Goal: Task Accomplishment & Management: Manage account settings

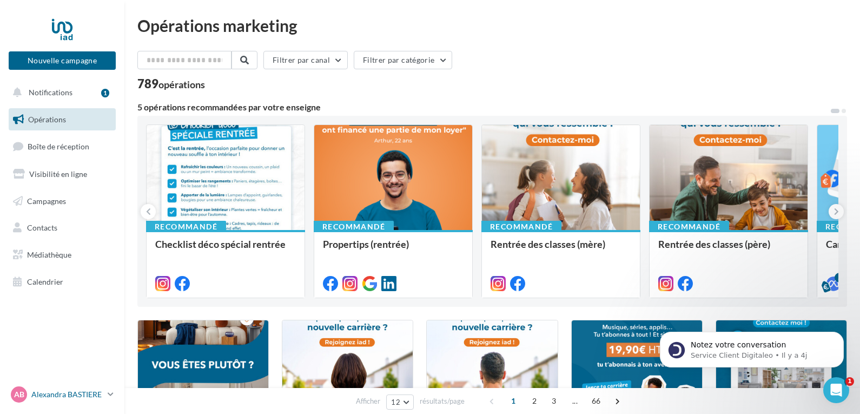
click at [92, 389] on p "Alexandra BASTIERE" at bounding box center [67, 394] width 72 height 11
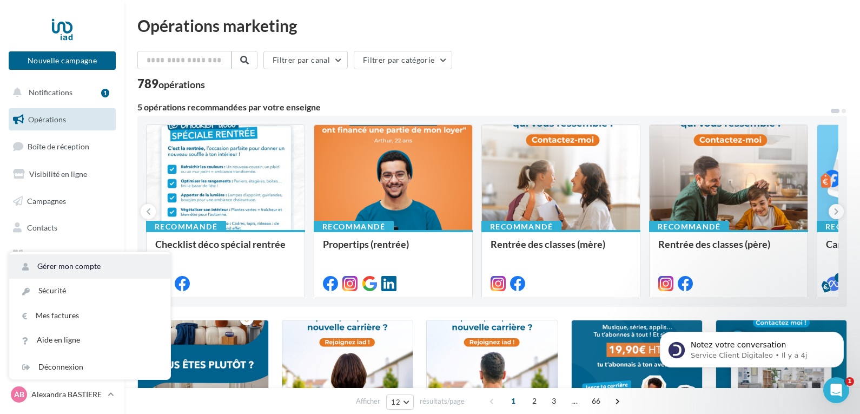
click at [112, 270] on link "Gérer mon compte" at bounding box center [89, 266] width 161 height 24
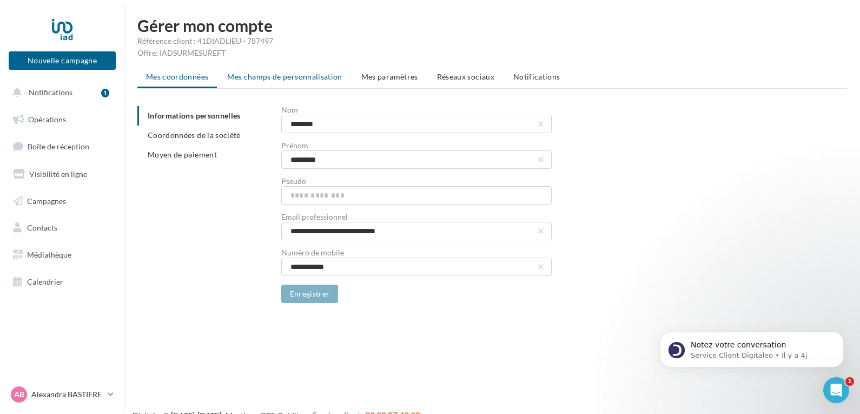
click at [286, 72] on span "Mes champs de personnalisation" at bounding box center [284, 76] width 115 height 9
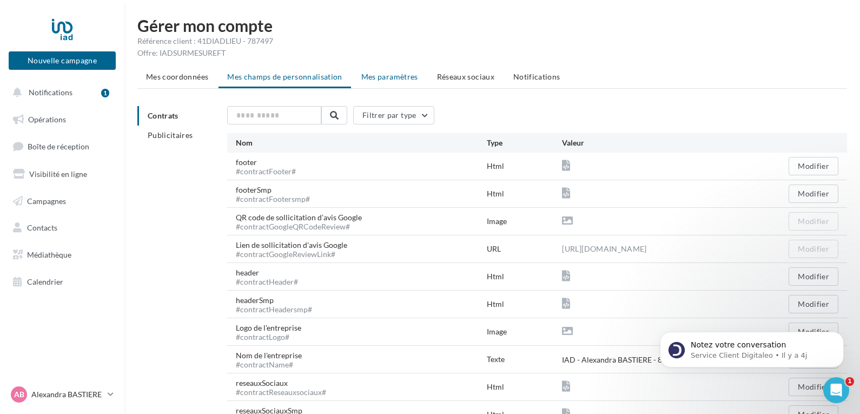
click at [399, 75] on span "Mes paramètres" at bounding box center [389, 76] width 57 height 9
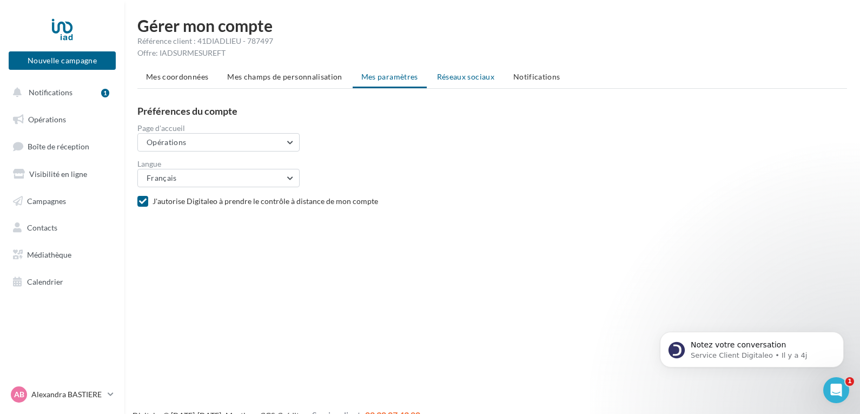
click at [466, 75] on span "Réseaux sociaux" at bounding box center [465, 76] width 57 height 9
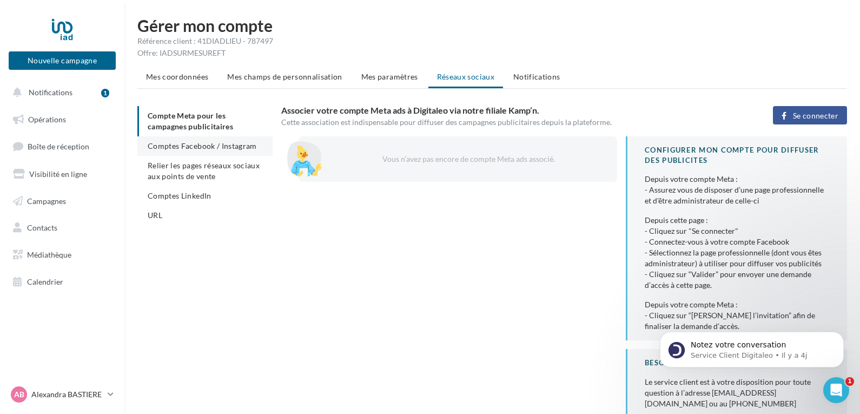
click at [201, 149] on span "Comptes Facebook / Instagram" at bounding box center [202, 145] width 109 height 9
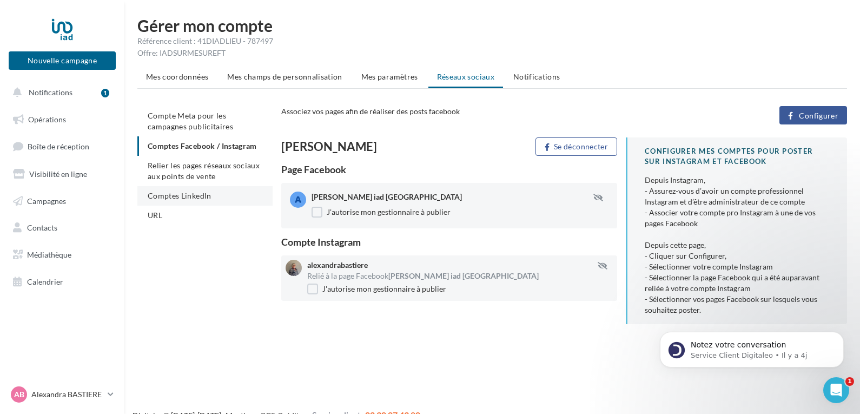
click at [189, 198] on span "Comptes LinkedIn" at bounding box center [180, 195] width 64 height 9
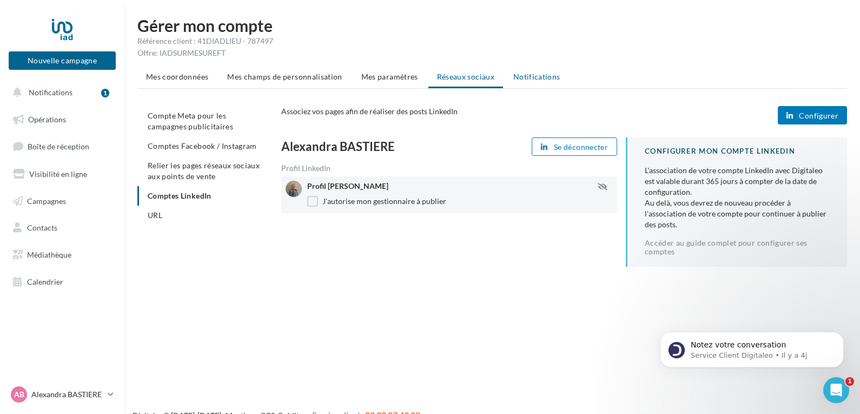
click at [520, 75] on span "Notifications" at bounding box center [536, 76] width 47 height 9
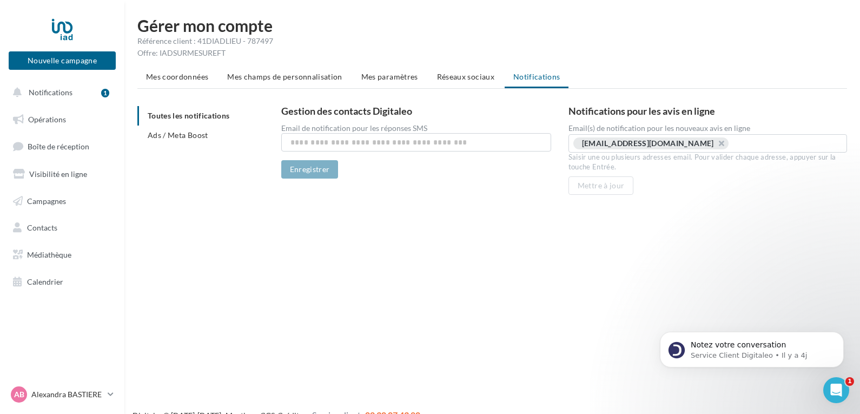
click at [759, 36] on div "Référence client : 41DIADLIEU - 787497" at bounding box center [491, 41] width 709 height 11
click at [80, 91] on button "Notifications 1" at bounding box center [59, 92] width 107 height 23
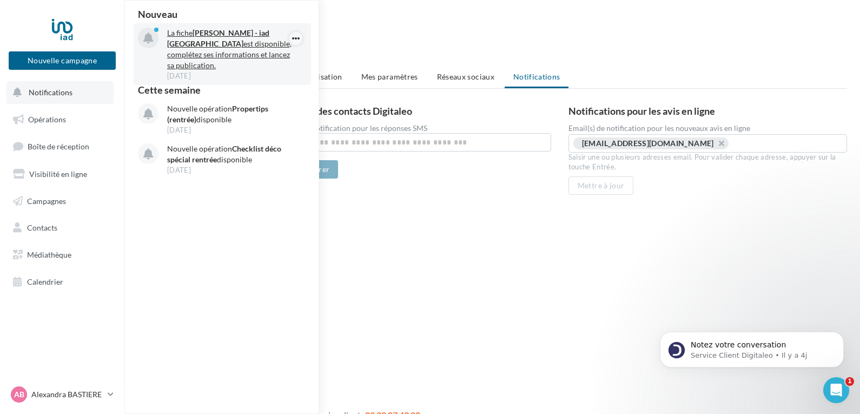
click at [293, 41] on icon "button" at bounding box center [295, 38] width 9 height 13
click at [234, 85] on button "Accéder à la fiche" at bounding box center [248, 84] width 108 height 25
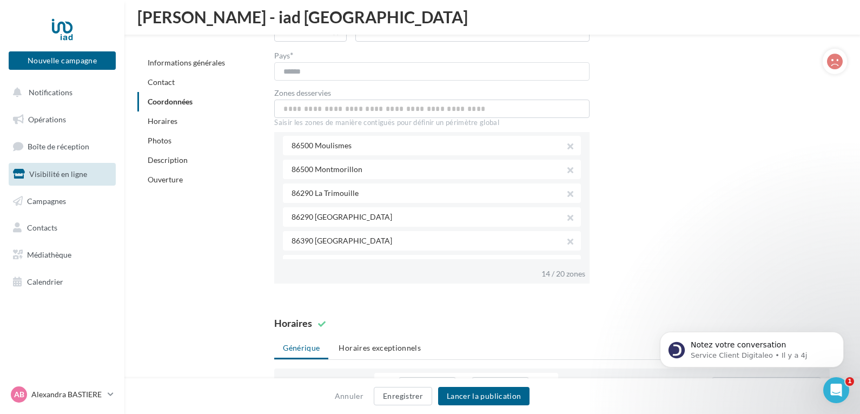
scroll to position [152, 0]
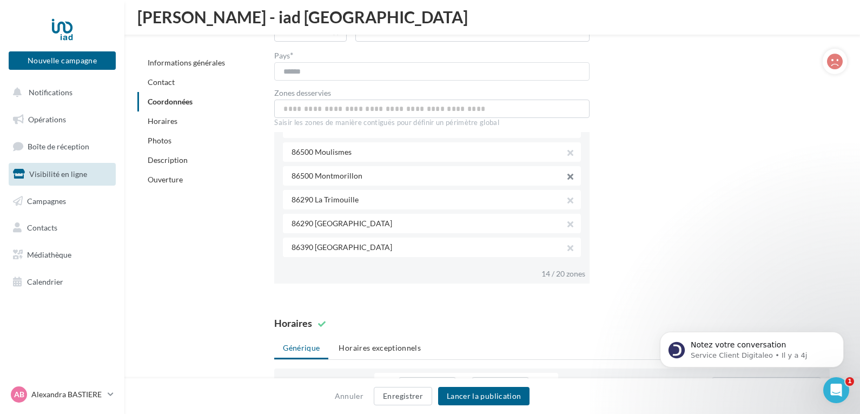
click at [564, 178] on button "button" at bounding box center [565, 177] width 9 height 15
click at [463, 109] on input "text" at bounding box center [431, 108] width 315 height 18
type input "*****"
click at [463, 109] on input "text" at bounding box center [431, 108] width 315 height 18
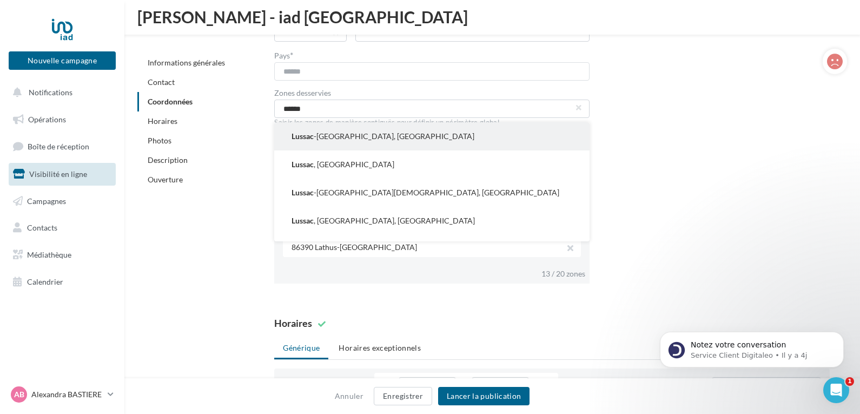
click at [443, 139] on button "Lussac -les-Châteaux, France" at bounding box center [431, 136] width 315 height 28
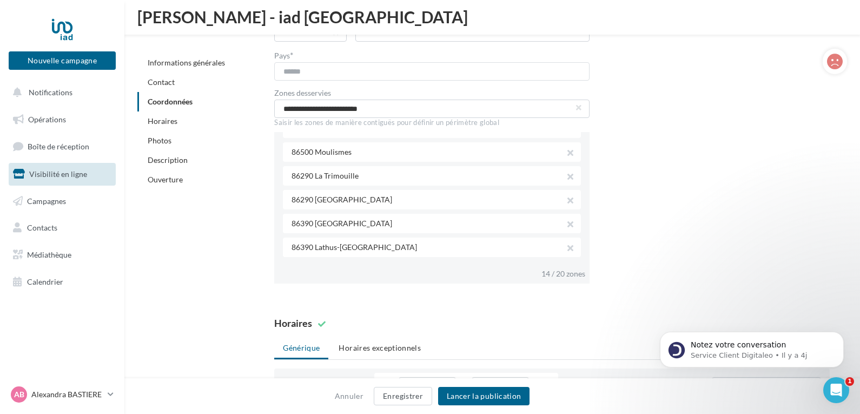
scroll to position [225, 0]
click at [440, 113] on input "**********" at bounding box center [431, 108] width 315 height 18
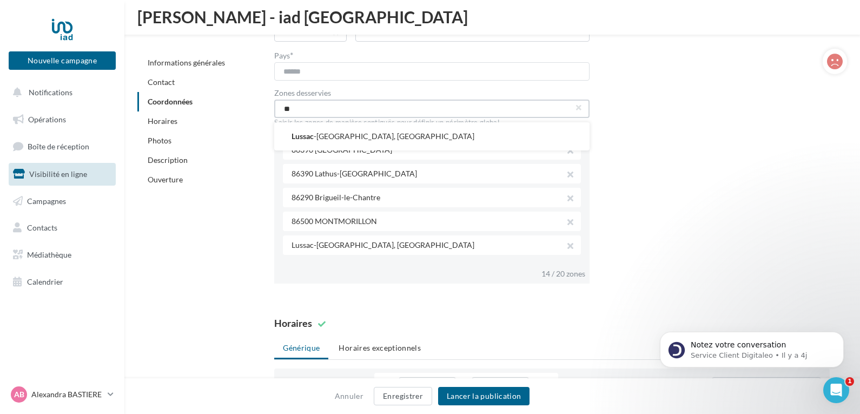
type input "*"
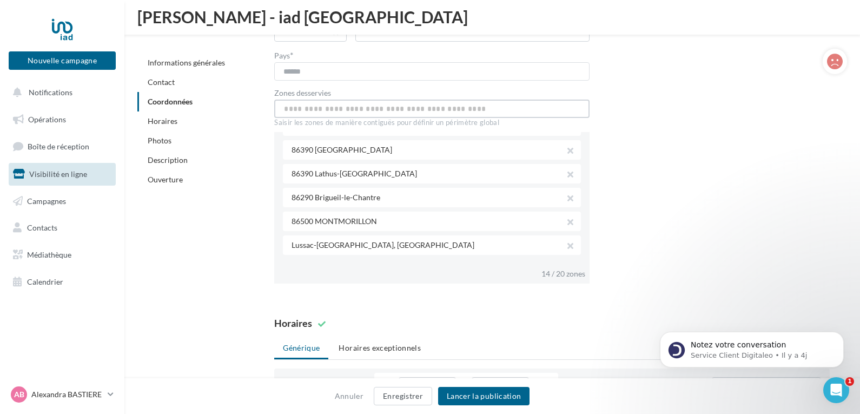
type input "*"
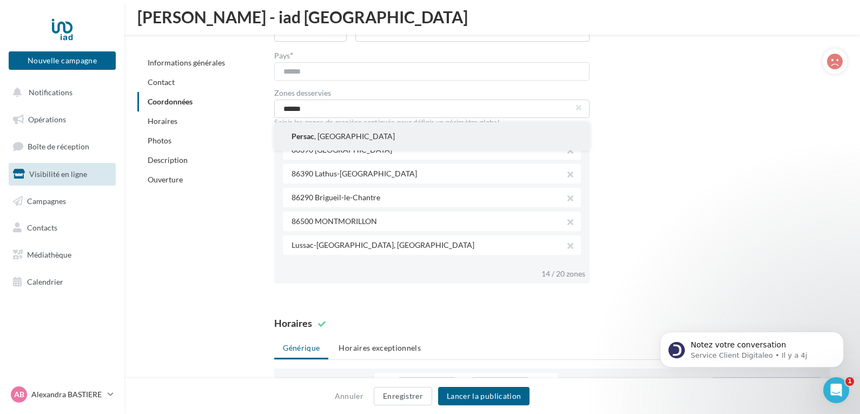
click at [435, 132] on button "Persac , France" at bounding box center [431, 136] width 315 height 28
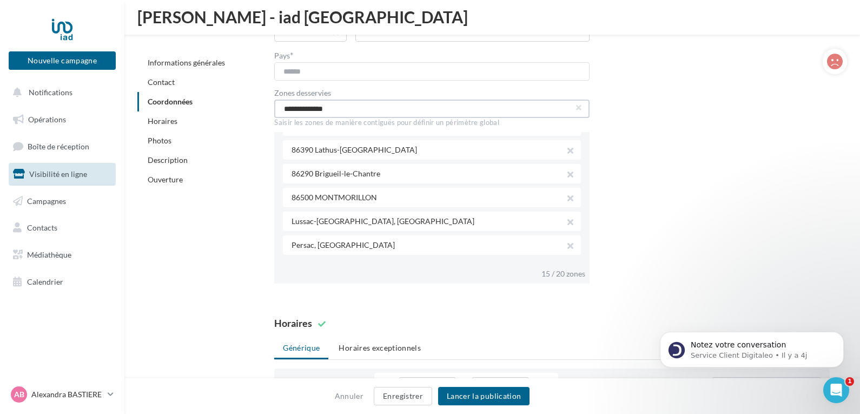
click at [468, 100] on input "**********" at bounding box center [431, 108] width 315 height 18
type input "*"
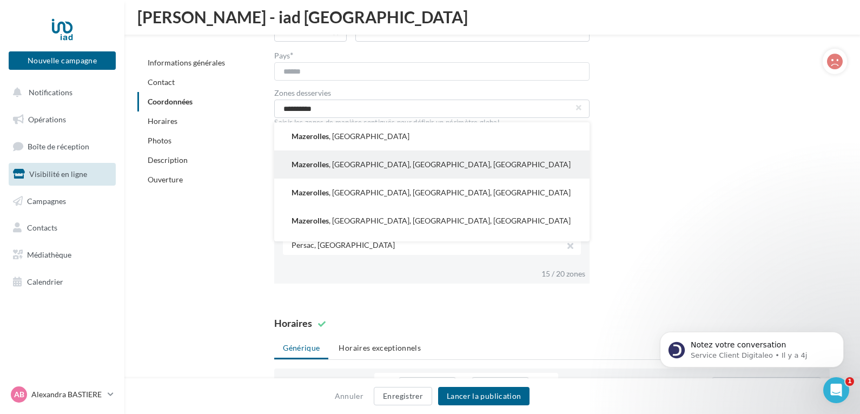
click at [447, 160] on button "Mazerolles , Vienne, Nouvelle-Aquitaine, France" at bounding box center [431, 164] width 315 height 28
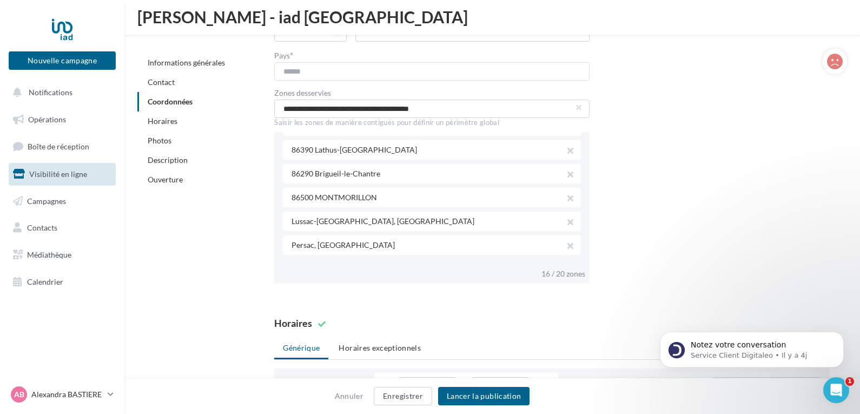
scroll to position [273, 0]
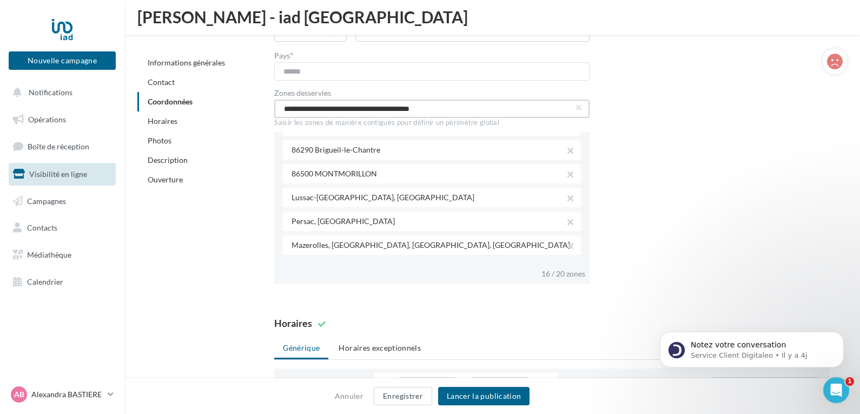
click at [486, 105] on input "**********" at bounding box center [431, 108] width 315 height 18
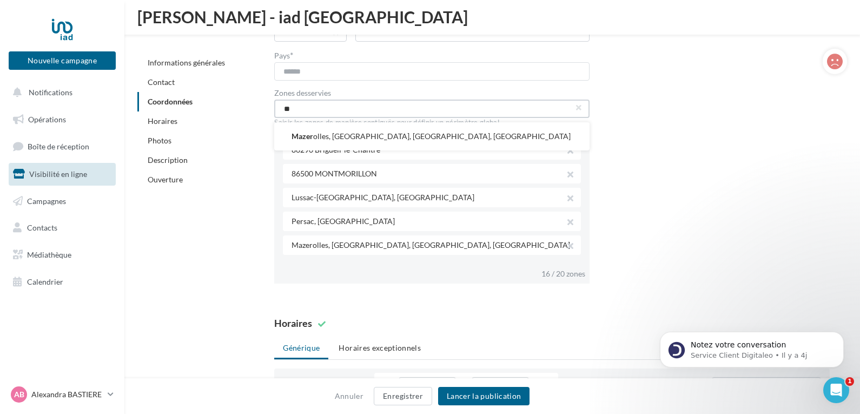
type input "*"
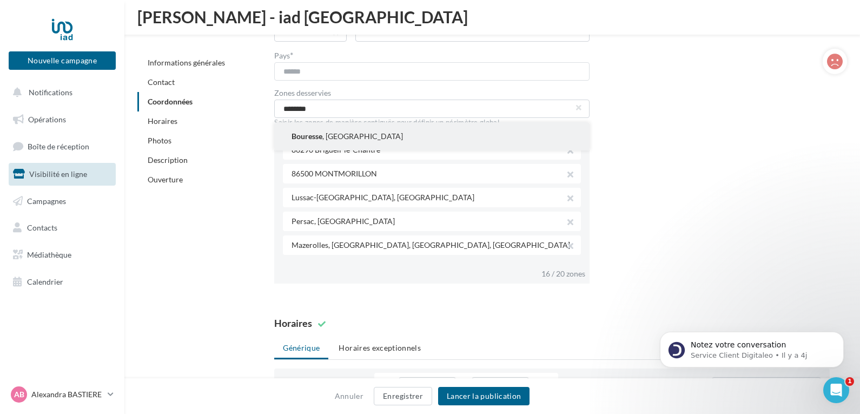
click at [466, 138] on button "Bouresse , France" at bounding box center [431, 136] width 315 height 28
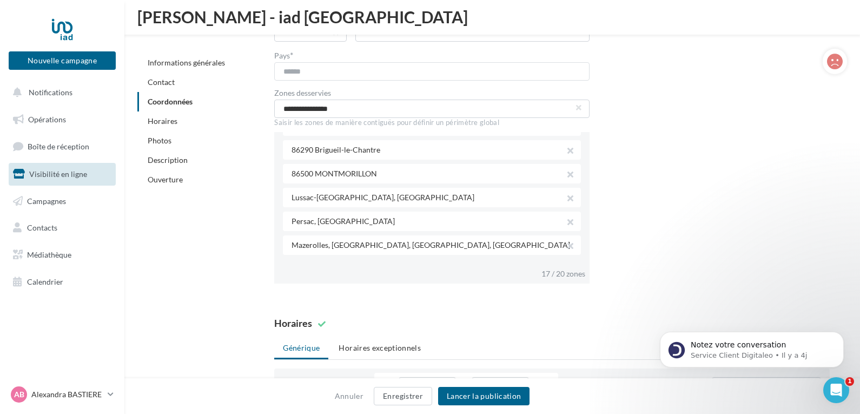
scroll to position [297, 0]
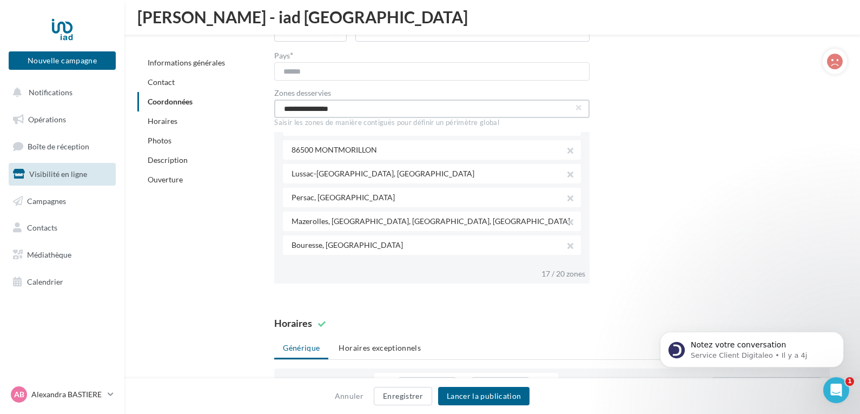
click at [489, 108] on input "**********" at bounding box center [431, 108] width 315 height 18
type input "*"
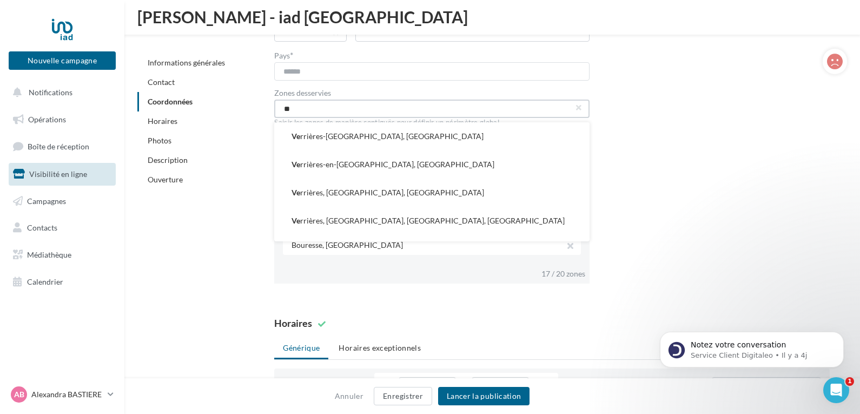
type input "*"
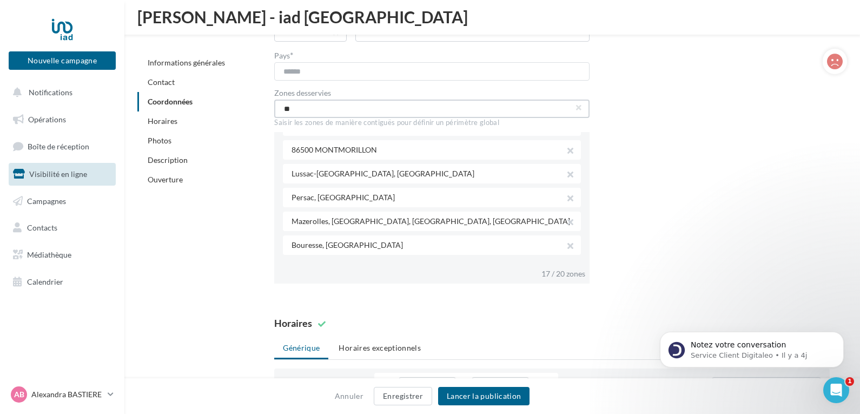
type input "*"
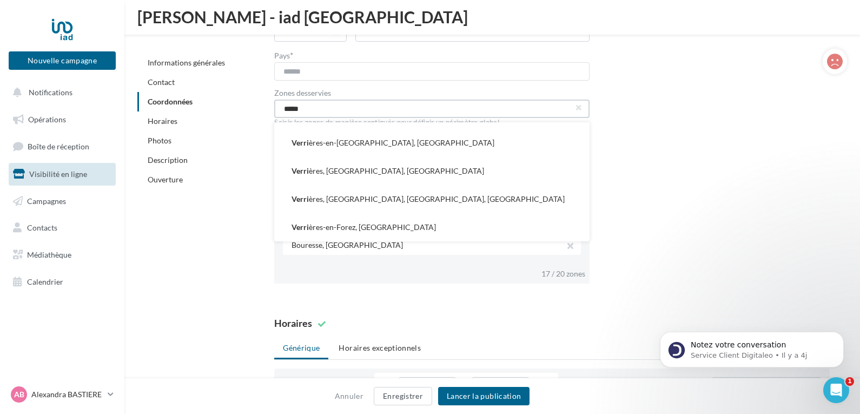
scroll to position [0, 0]
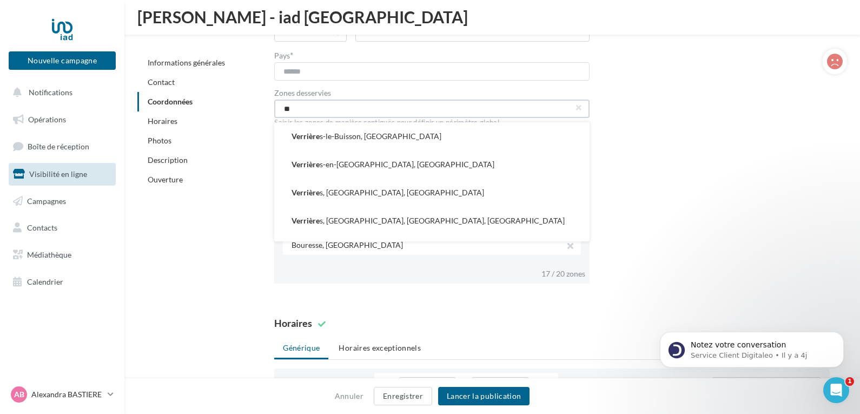
type input "*"
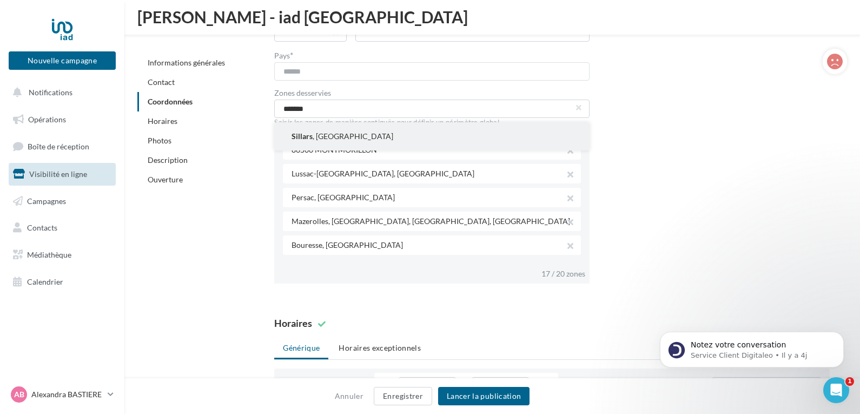
click at [485, 131] on button "Sillars , France" at bounding box center [431, 136] width 315 height 28
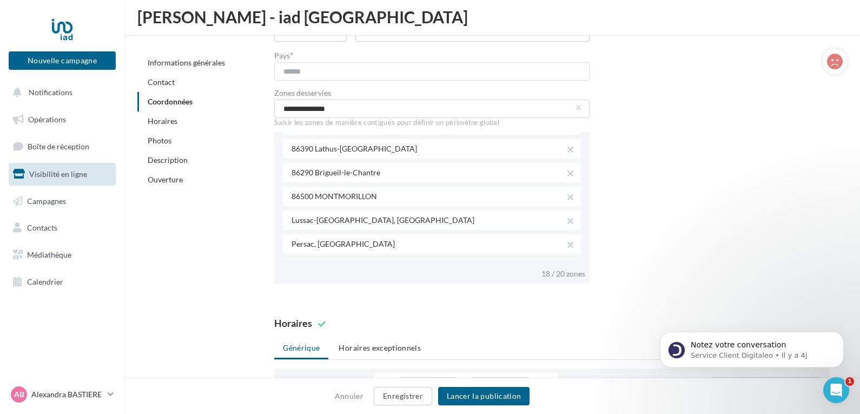
scroll to position [247, 0]
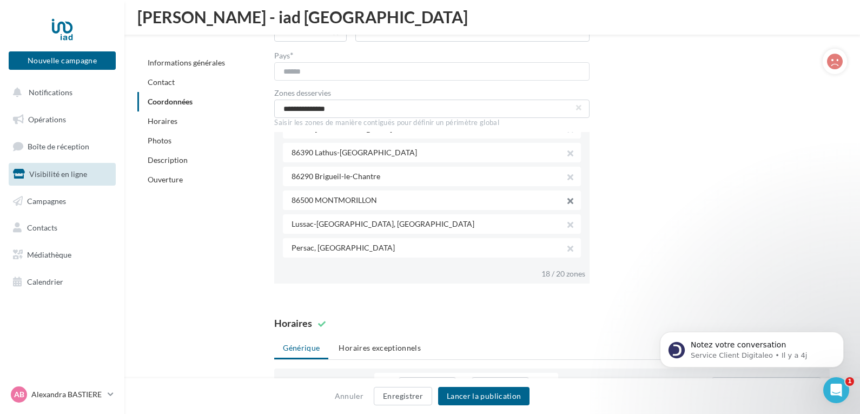
click at [565, 201] on button "button" at bounding box center [565, 202] width 9 height 15
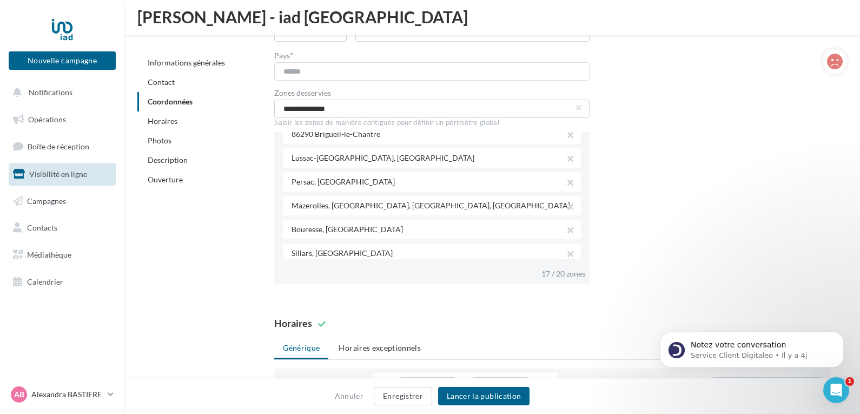
scroll to position [297, 0]
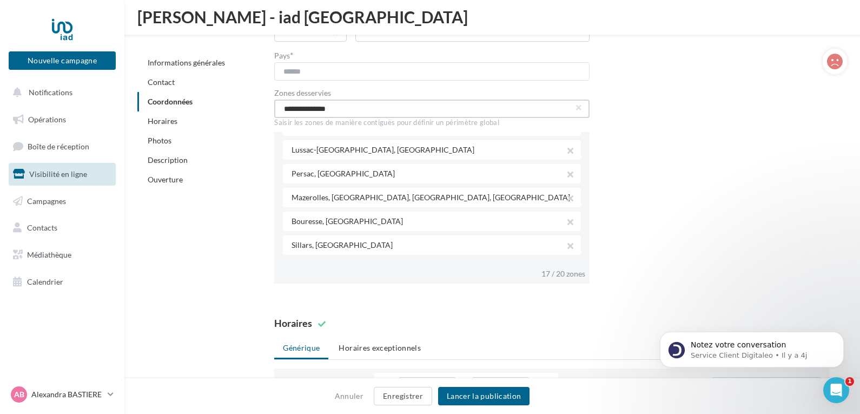
click at [481, 107] on input "**********" at bounding box center [431, 108] width 315 height 18
type input "*"
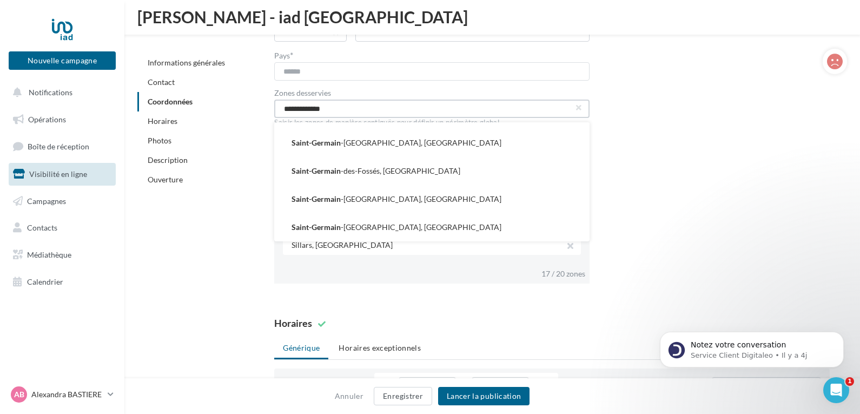
scroll to position [0, 0]
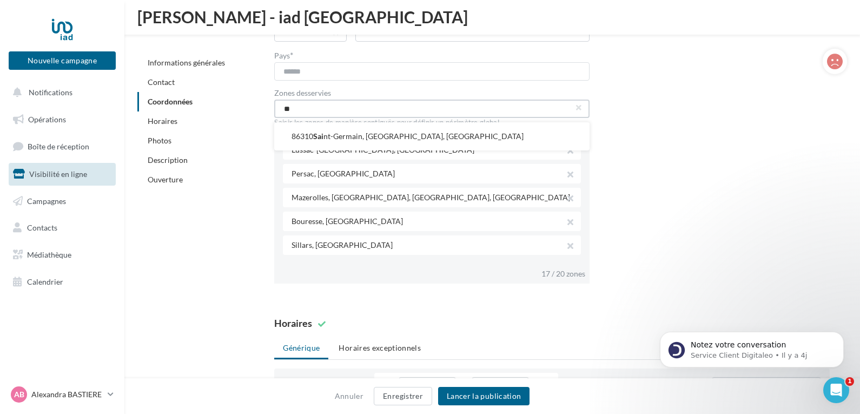
type input "*"
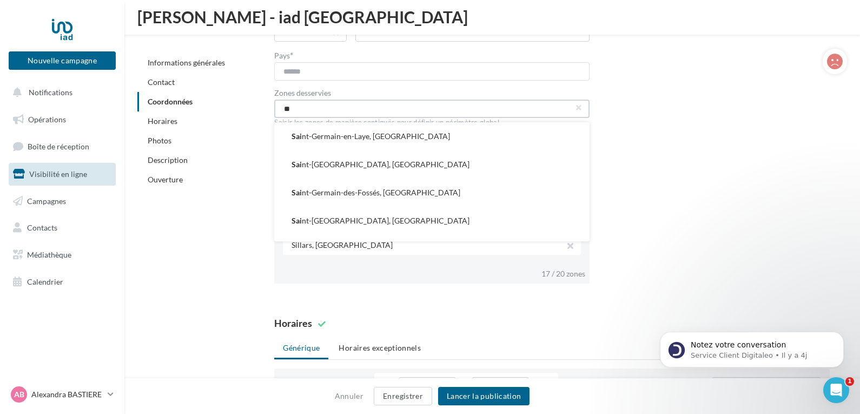
type input "*"
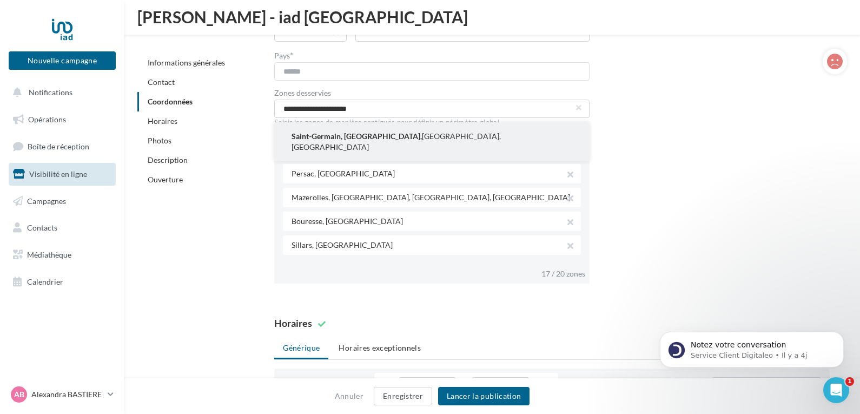
click at [448, 130] on button "Saint-Germain, Vienne, Nouvelle-Aquitaine, France" at bounding box center [431, 141] width 315 height 39
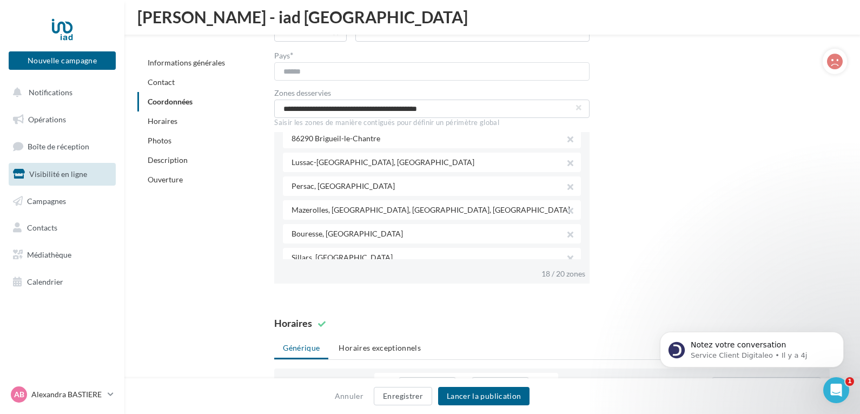
scroll to position [321, 0]
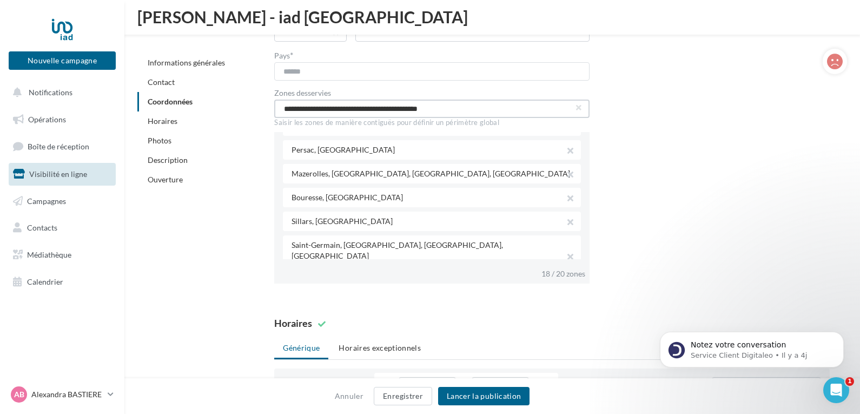
click at [526, 111] on input "**********" at bounding box center [431, 108] width 315 height 18
type input "*"
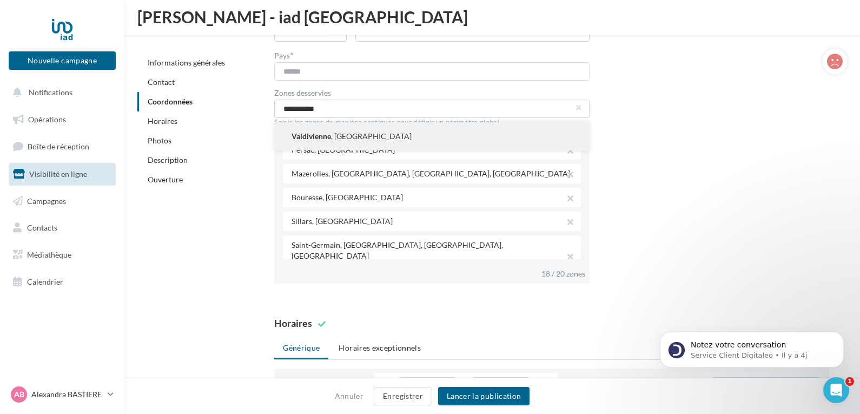
click at [430, 134] on button "Valdivienne , France" at bounding box center [431, 136] width 315 height 28
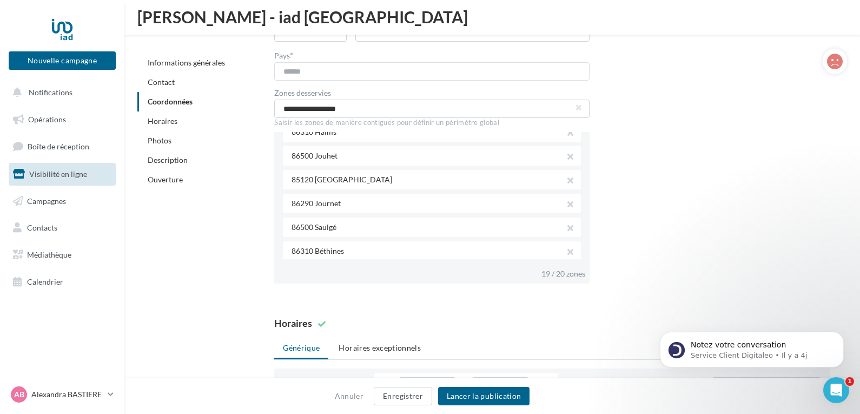
scroll to position [31, 0]
click at [561, 175] on button "button" at bounding box center [565, 179] width 9 height 15
click at [533, 108] on input "**********" at bounding box center [431, 108] width 315 height 18
type input "*"
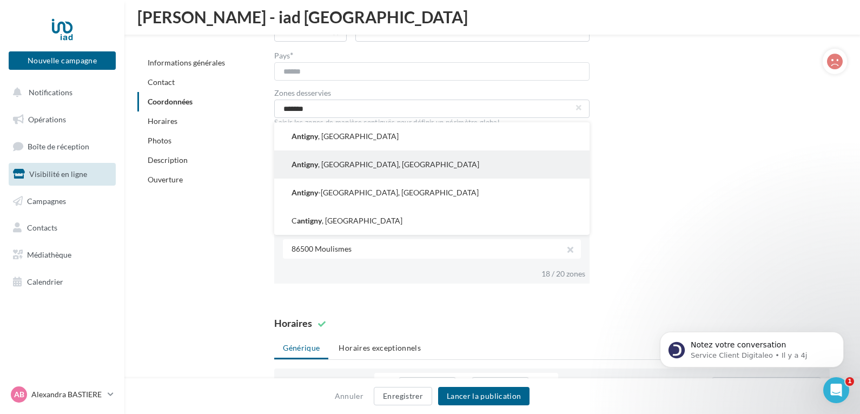
click at [489, 166] on button "Antigny , Nouvelle-Aquitaine, France" at bounding box center [431, 164] width 315 height 28
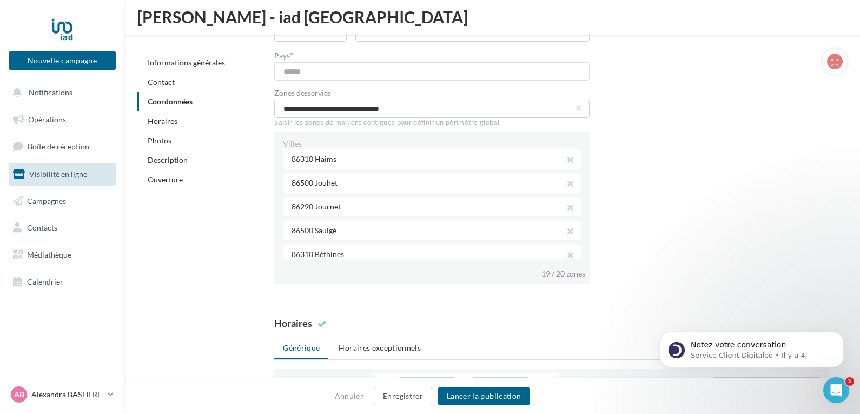
scroll to position [0, 0]
click at [573, 108] on input "**********" at bounding box center [431, 108] width 315 height 18
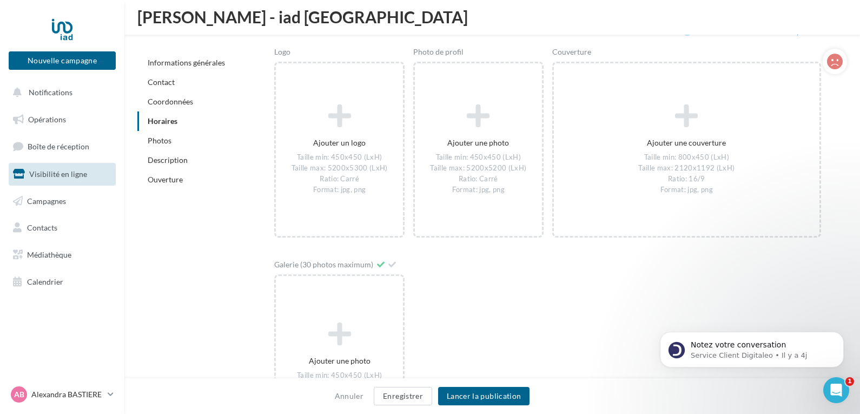
scroll to position [1397, 0]
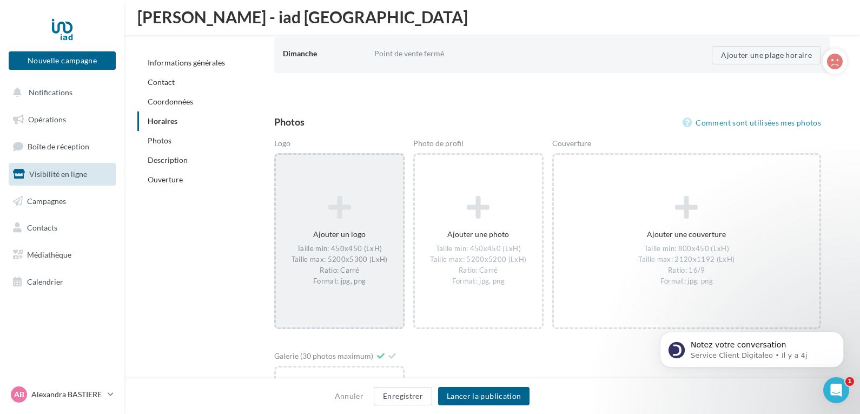
type input "**********"
click at [330, 218] on icon at bounding box center [339, 208] width 118 height 26
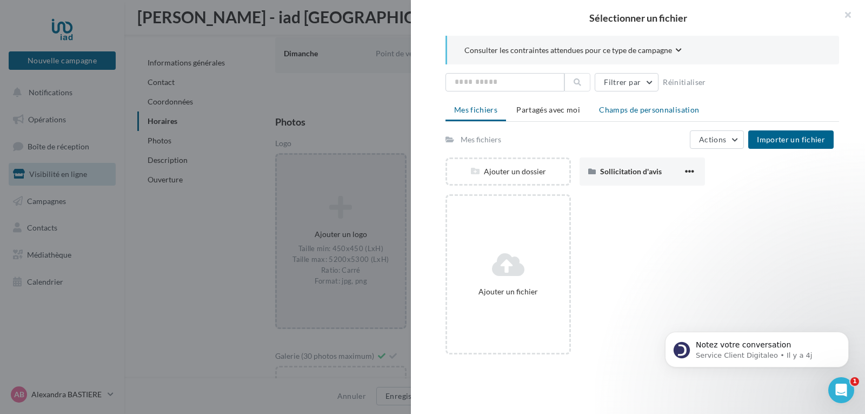
click at [621, 108] on span "Champs de personnalisation" at bounding box center [649, 109] width 100 height 9
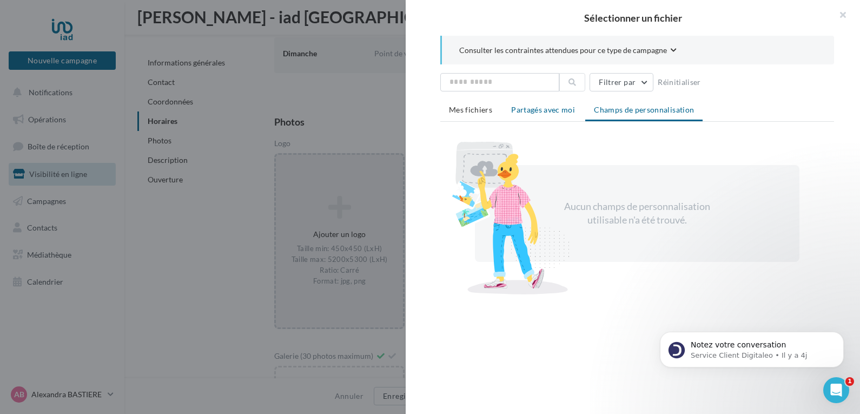
click at [547, 111] on span "Partagés avec moi" at bounding box center [543, 109] width 64 height 9
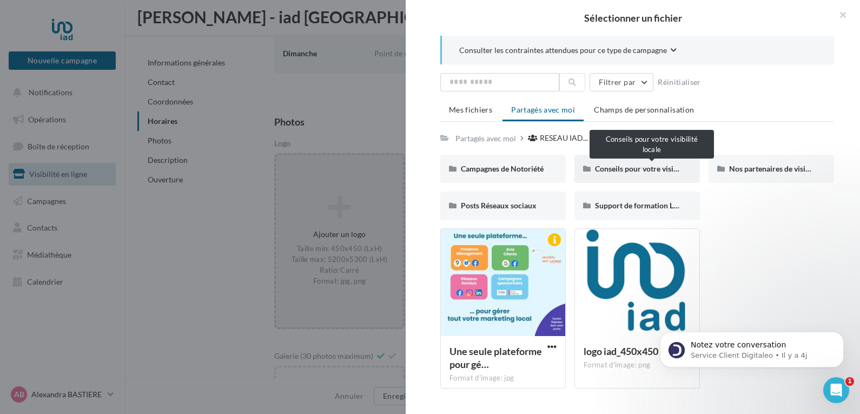
click at [603, 169] on span "Conseils pour votre visibilité locale" at bounding box center [653, 168] width 117 height 9
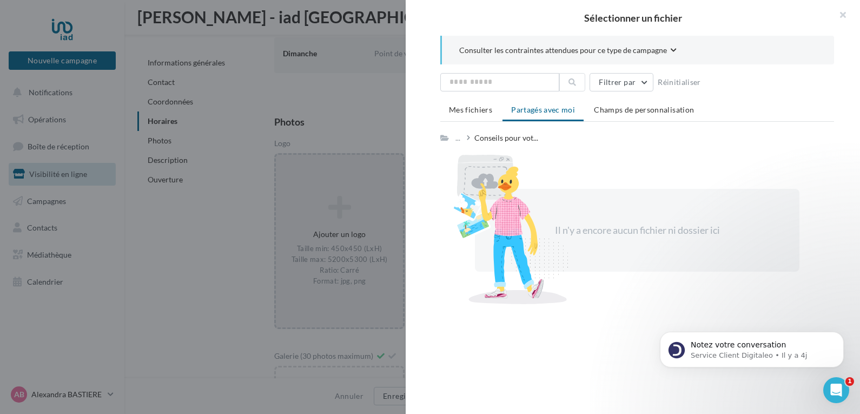
click at [540, 110] on span "Partagés avec moi" at bounding box center [543, 109] width 64 height 9
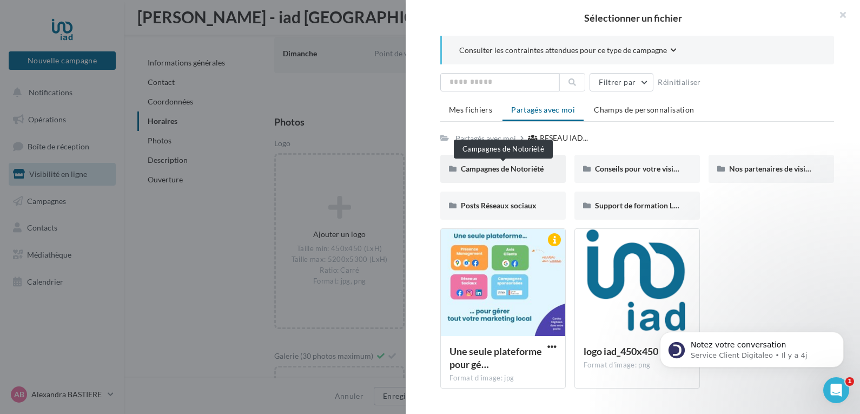
click at [502, 171] on span "Campagnes de Notoriété" at bounding box center [502, 168] width 83 height 9
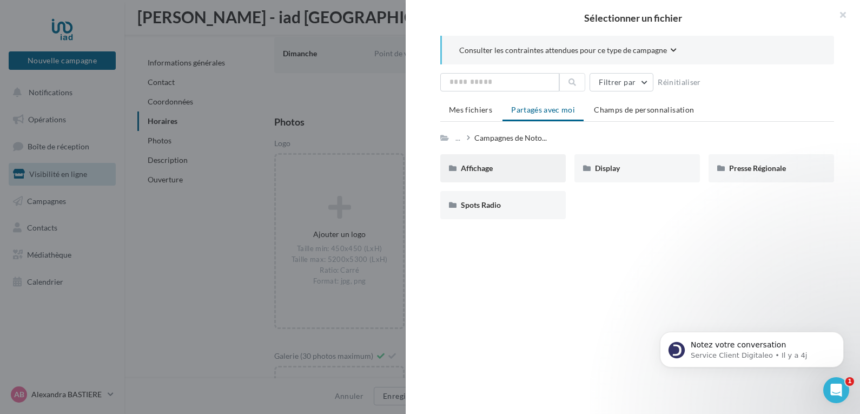
click at [510, 163] on div "Affichage" at bounding box center [503, 168] width 84 height 11
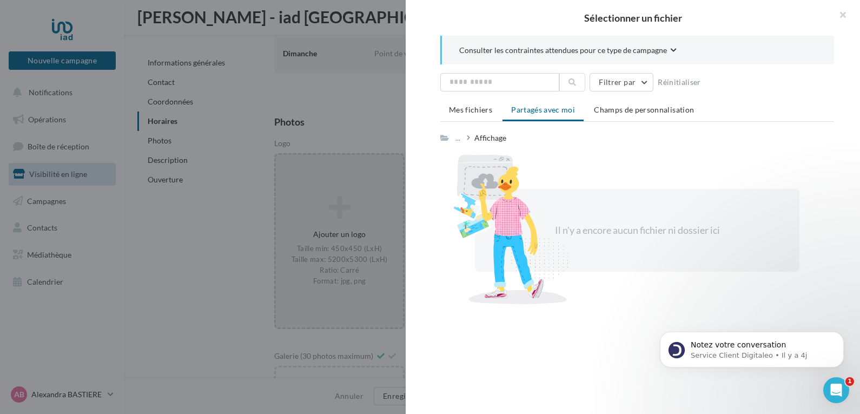
click at [531, 112] on span "Partagés avec moi" at bounding box center [543, 109] width 64 height 9
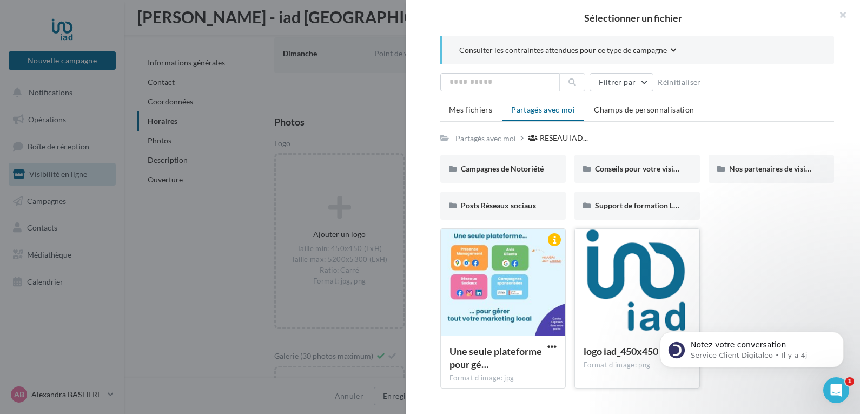
click at [615, 253] on div at bounding box center [637, 283] width 124 height 108
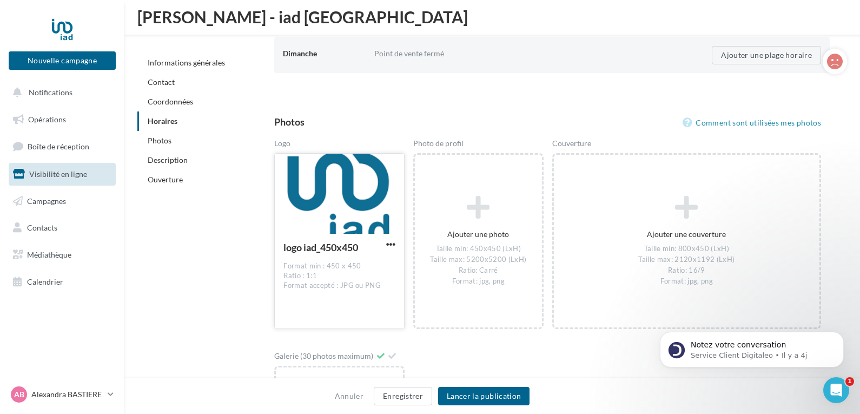
click at [379, 200] on div at bounding box center [339, 194] width 129 height 81
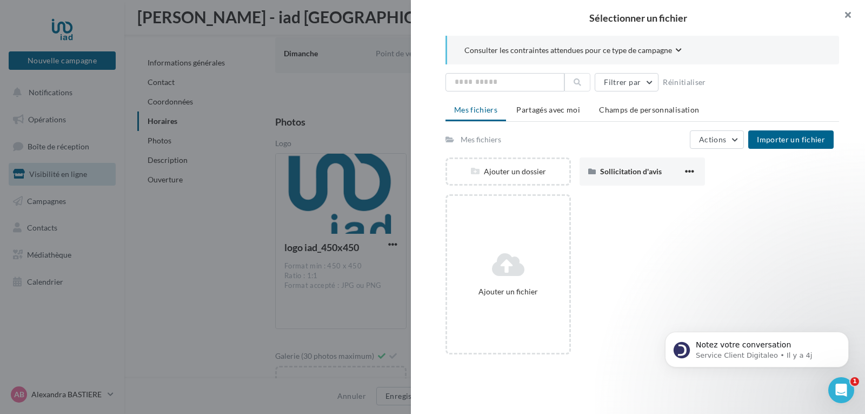
click at [851, 11] on button "button" at bounding box center [843, 16] width 43 height 32
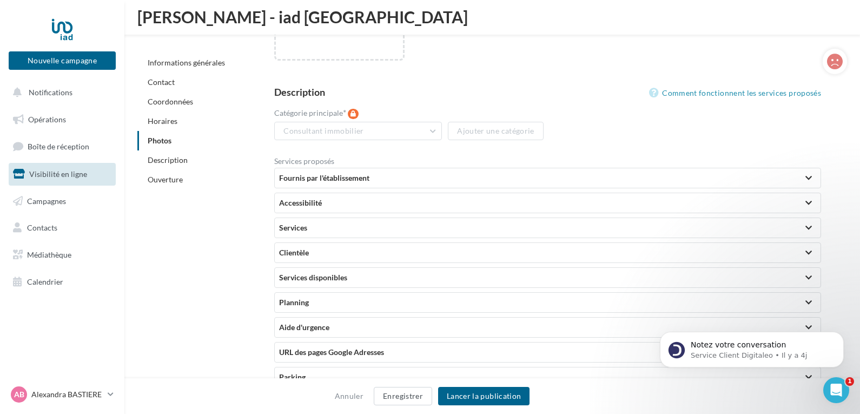
scroll to position [1881, 0]
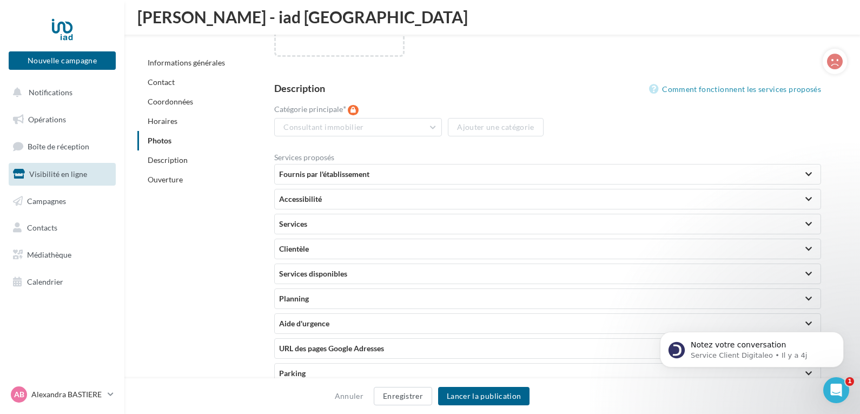
click at [810, 172] on div at bounding box center [808, 173] width 6 height 5
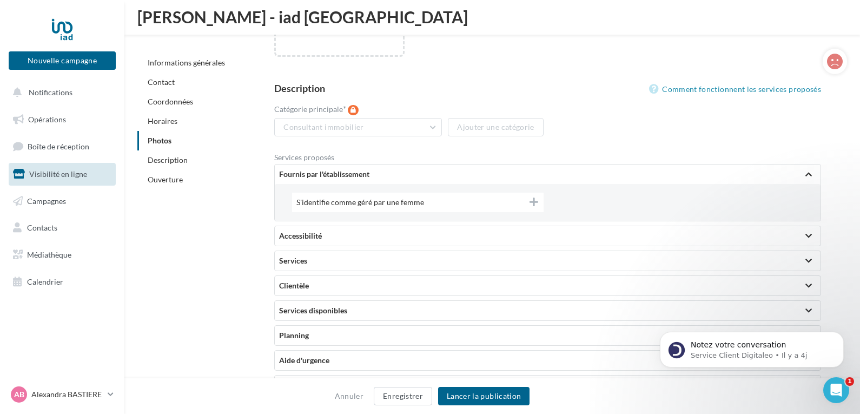
click at [810, 172] on div at bounding box center [808, 173] width 6 height 5
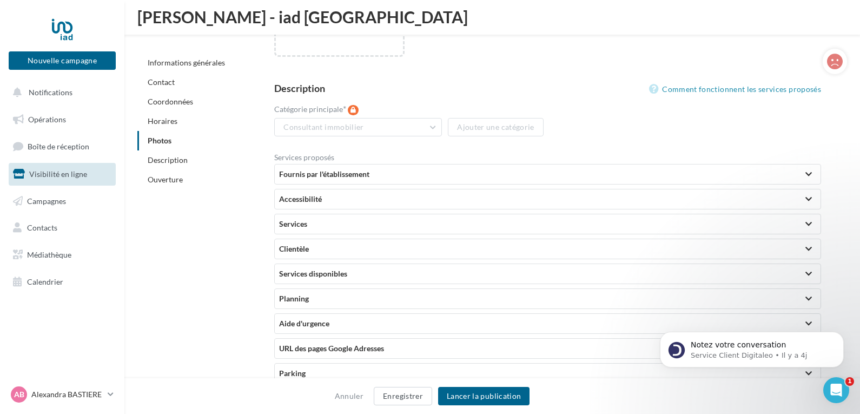
click at [809, 196] on div at bounding box center [808, 198] width 6 height 5
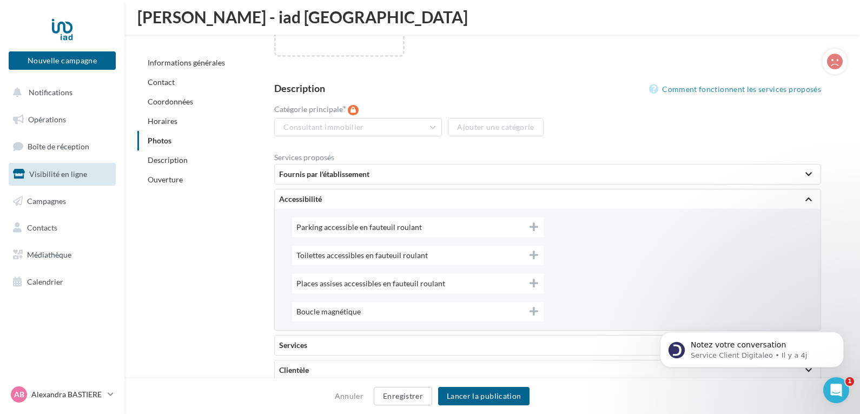
click at [810, 199] on div at bounding box center [808, 198] width 6 height 5
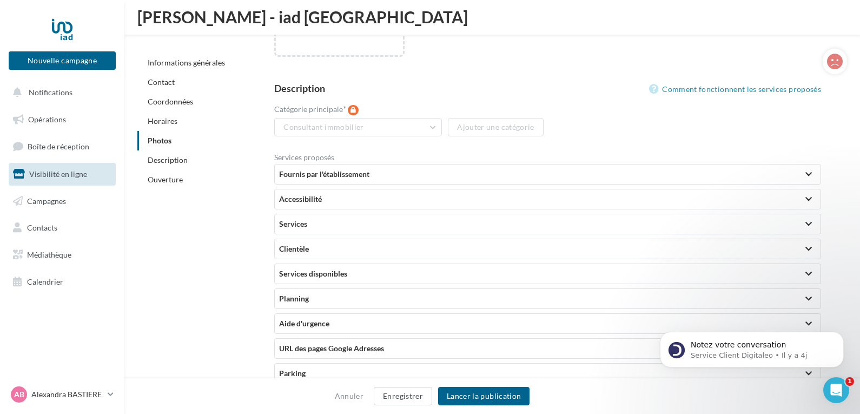
click at [806, 223] on div at bounding box center [808, 223] width 6 height 5
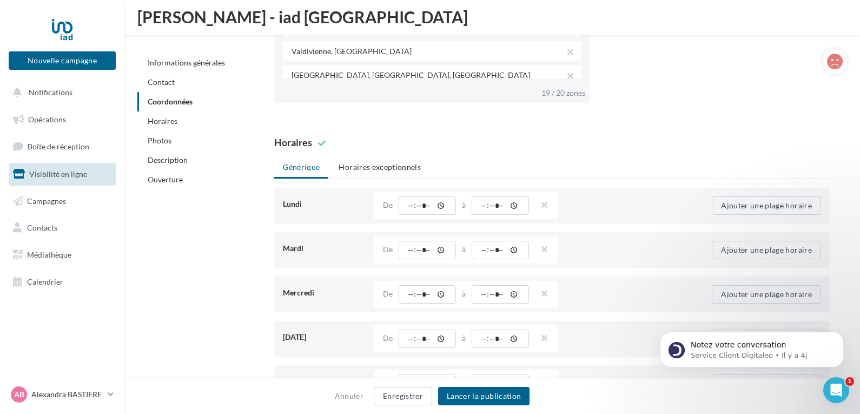
scroll to position [973, 0]
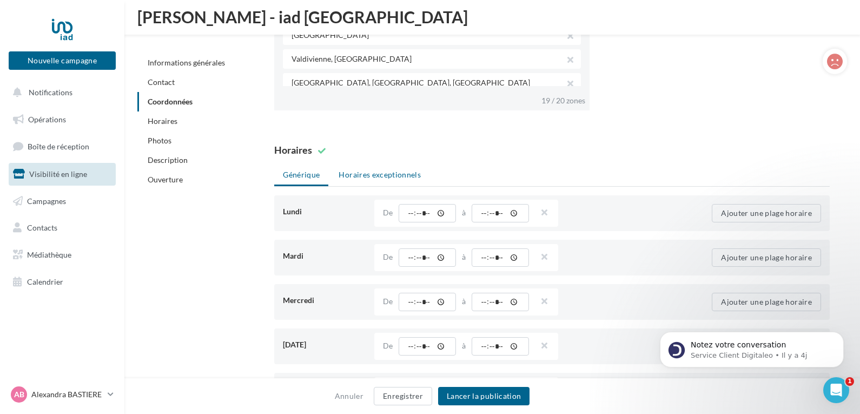
click at [404, 169] on li "Horaires exceptionnels" at bounding box center [379, 174] width 99 height 19
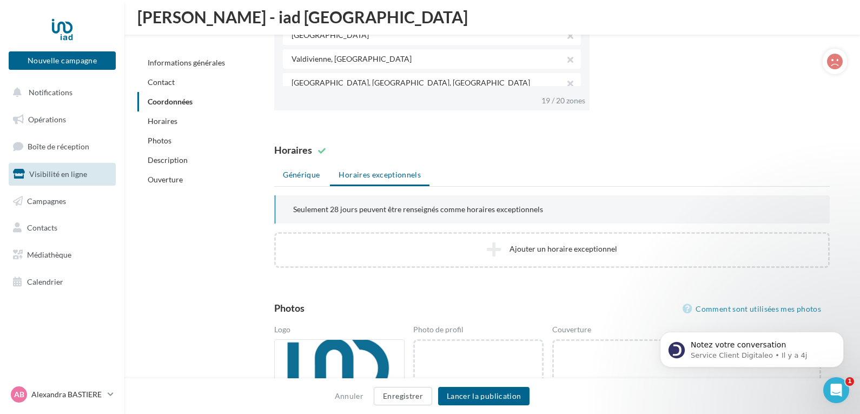
click at [295, 172] on li "Générique" at bounding box center [301, 174] width 54 height 19
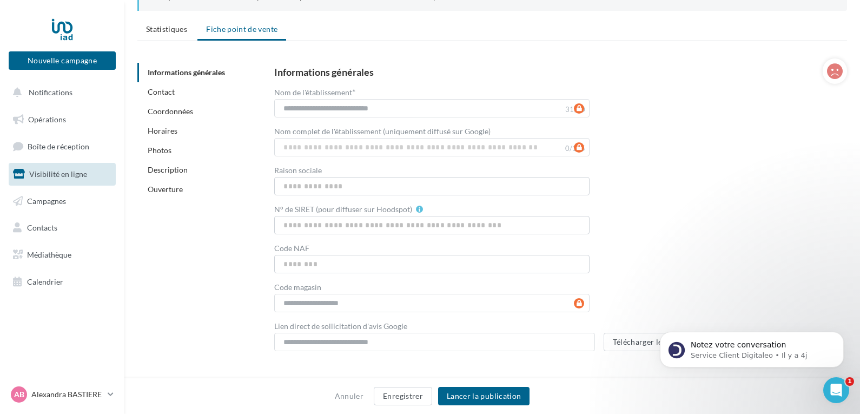
scroll to position [94, 0]
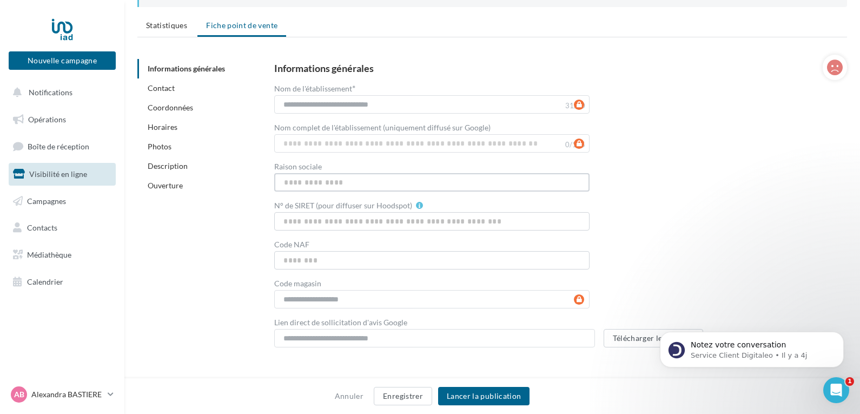
click at [464, 184] on input "Raison sociale" at bounding box center [431, 182] width 315 height 18
click at [431, 225] on input "N° de SIRET (pour diffuser sur Hoodspot)" at bounding box center [431, 221] width 315 height 18
click at [405, 180] on input "**********" at bounding box center [431, 182] width 315 height 18
type input "**********"
click at [393, 222] on input "N° de SIRET (pour diffuser sur Hoodspot)" at bounding box center [431, 221] width 315 height 18
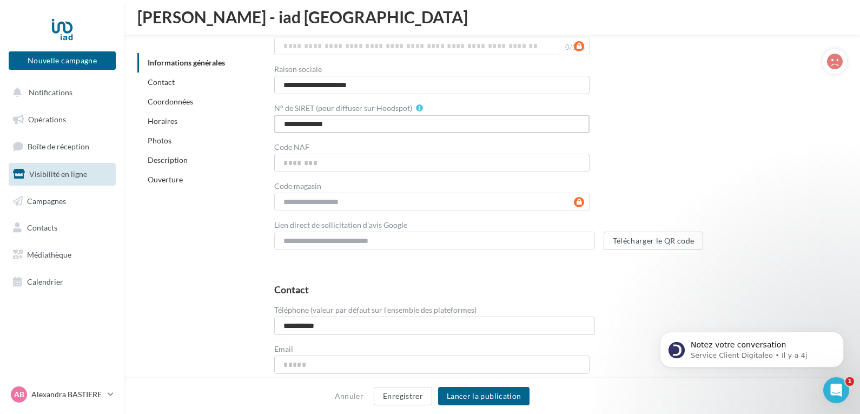
scroll to position [233, 0]
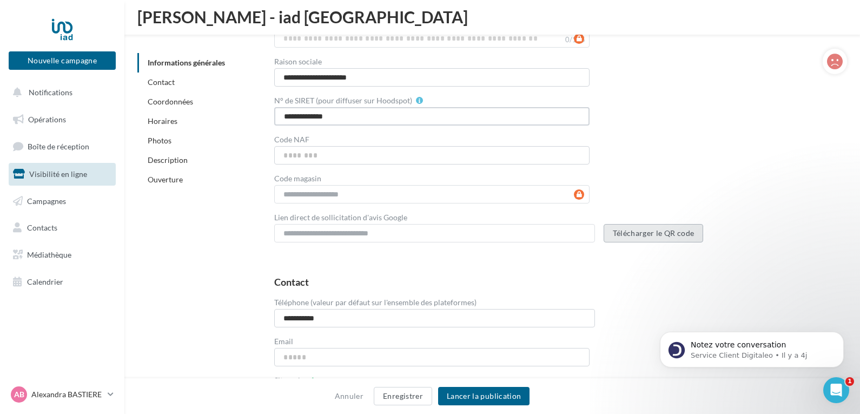
type input "**********"
click at [643, 229] on button "Télécharger le QR code" at bounding box center [653, 233] width 100 height 18
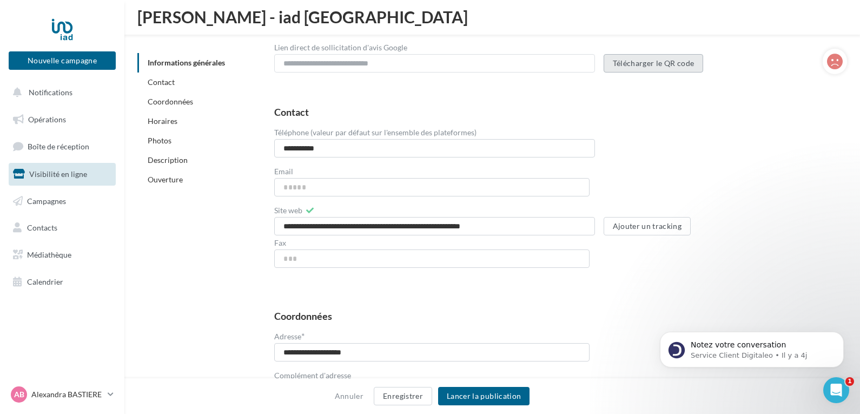
scroll to position [410, 0]
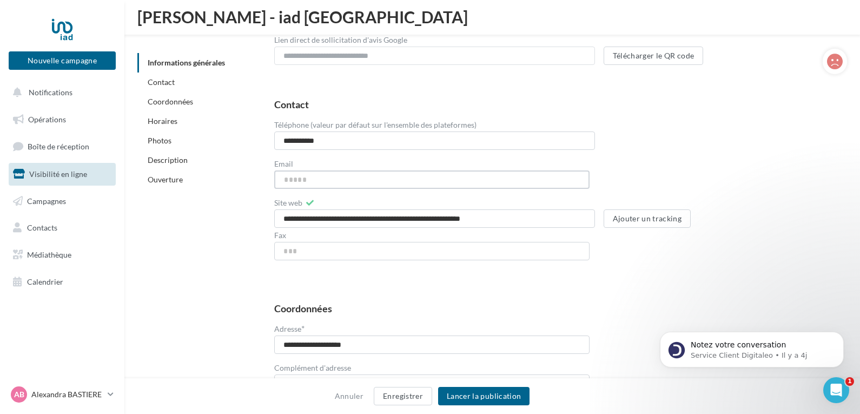
click at [443, 181] on input "Email" at bounding box center [431, 179] width 315 height 18
type input "**********"
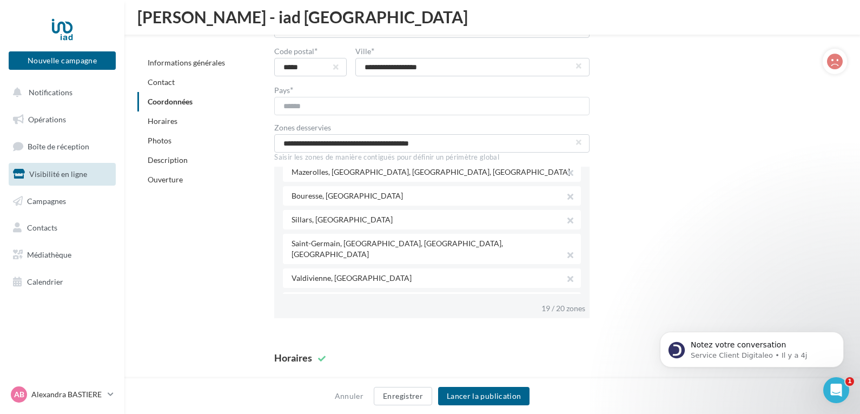
scroll to position [344, 0]
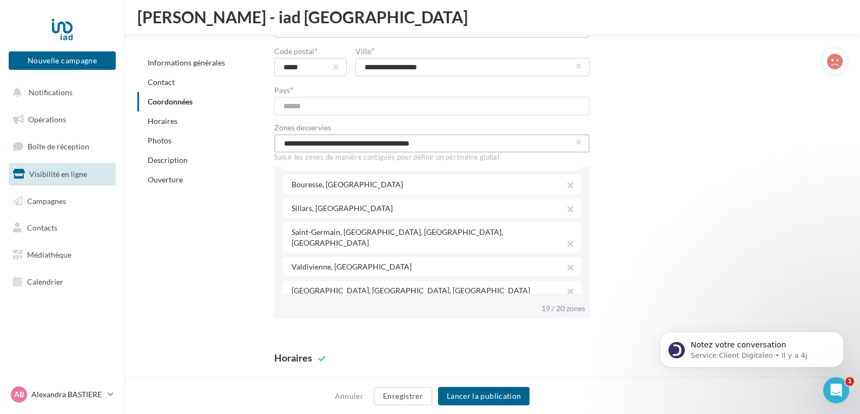
click at [544, 139] on input "**********" at bounding box center [431, 143] width 315 height 18
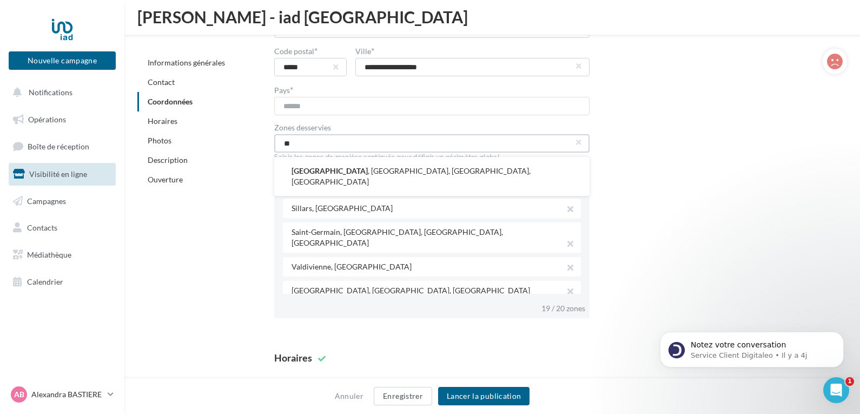
type input "*"
click at [458, 170] on button "Adriers , France" at bounding box center [431, 171] width 315 height 28
type input "**********"
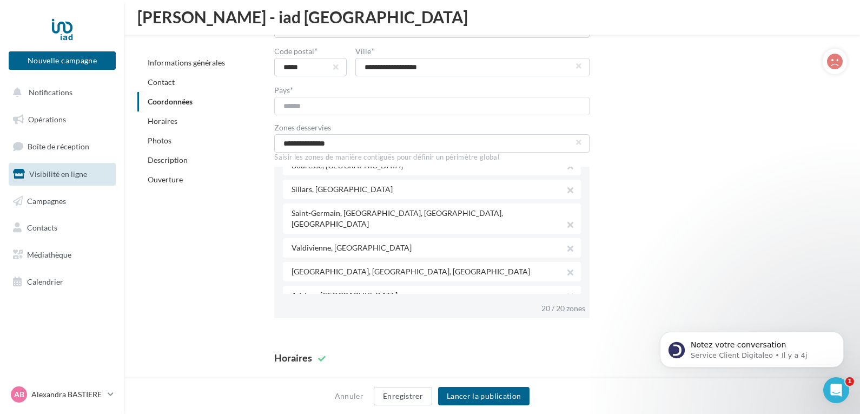
scroll to position [368, 0]
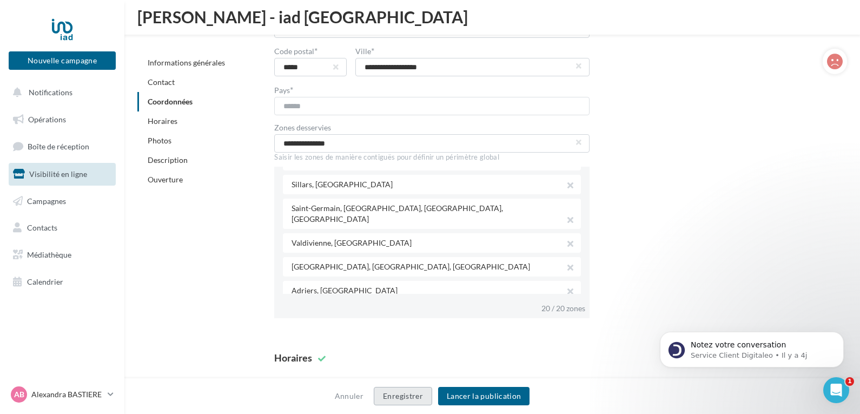
click at [409, 391] on button "Enregistrer" at bounding box center [403, 396] width 58 height 18
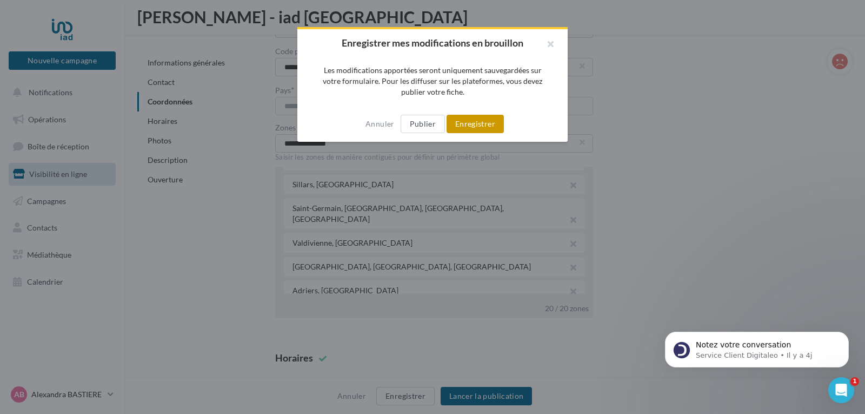
click at [473, 127] on button "Enregistrer" at bounding box center [475, 124] width 57 height 18
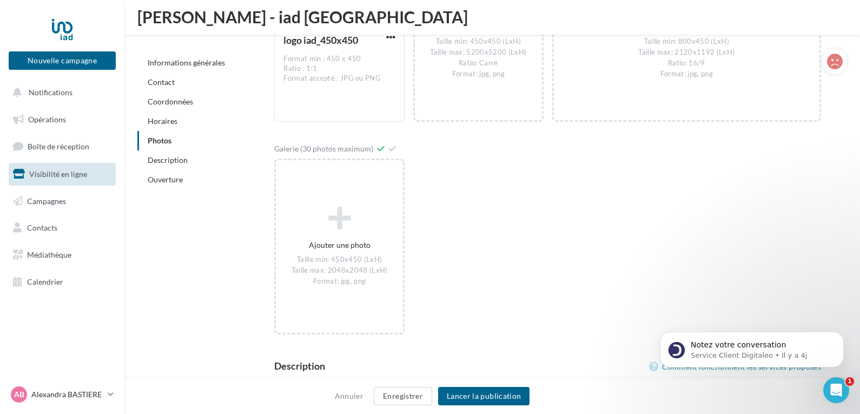
scroll to position [1600, 0]
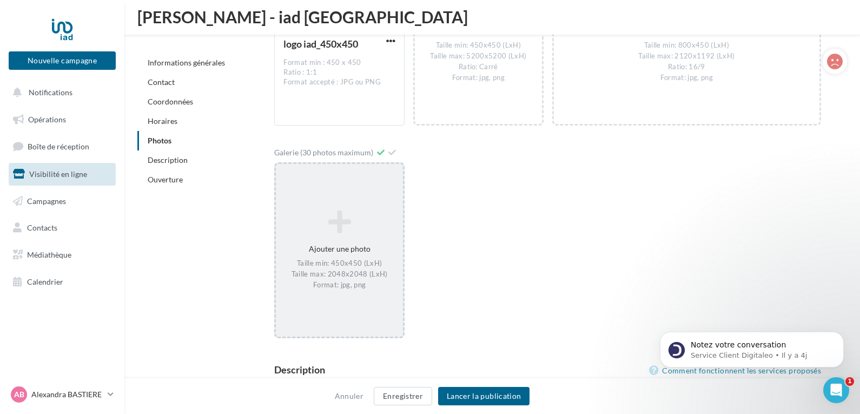
click at [341, 234] on icon at bounding box center [339, 222] width 118 height 26
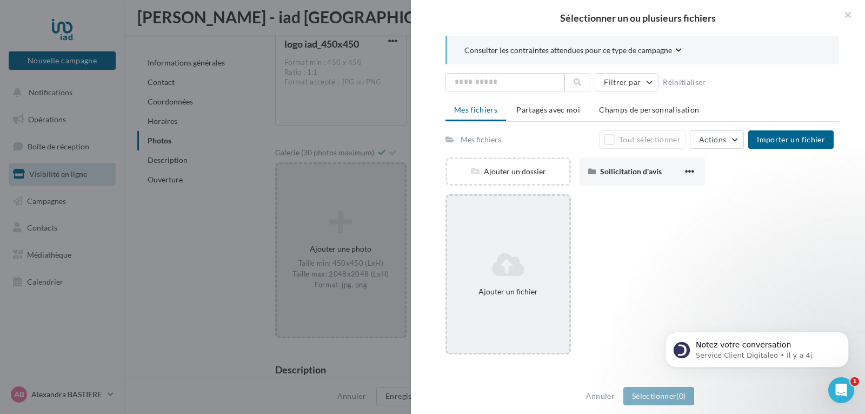
click at [504, 273] on icon at bounding box center [508, 264] width 114 height 26
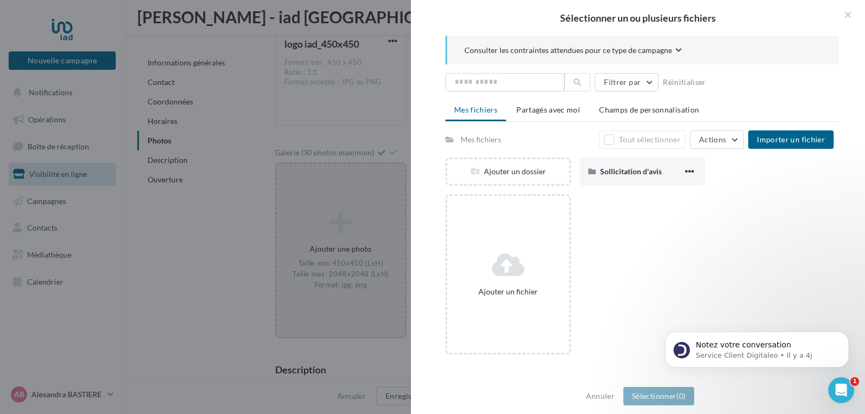
click at [703, 256] on div "Ajouter un fichier" at bounding box center [647, 278] width 402 height 169
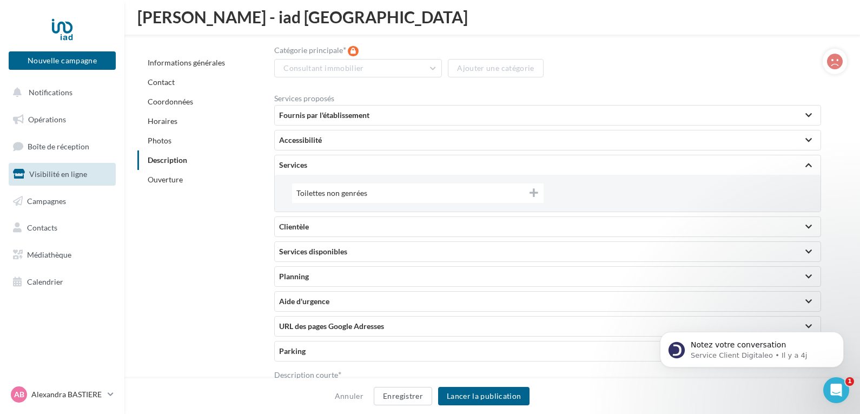
scroll to position [1955, 0]
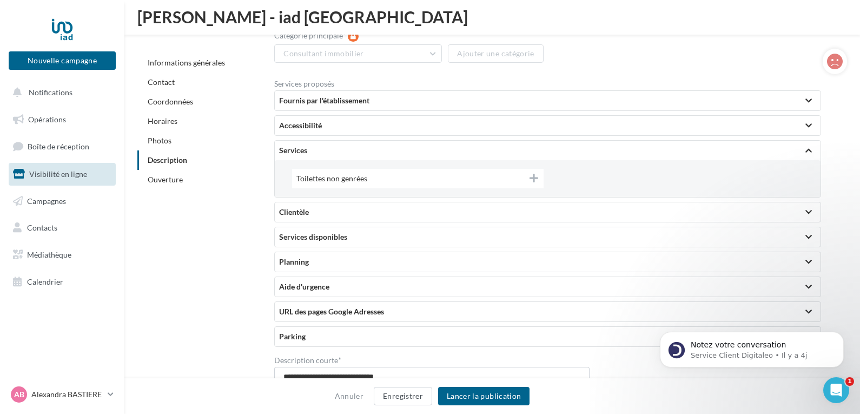
click at [809, 148] on div at bounding box center [808, 150] width 6 height 5
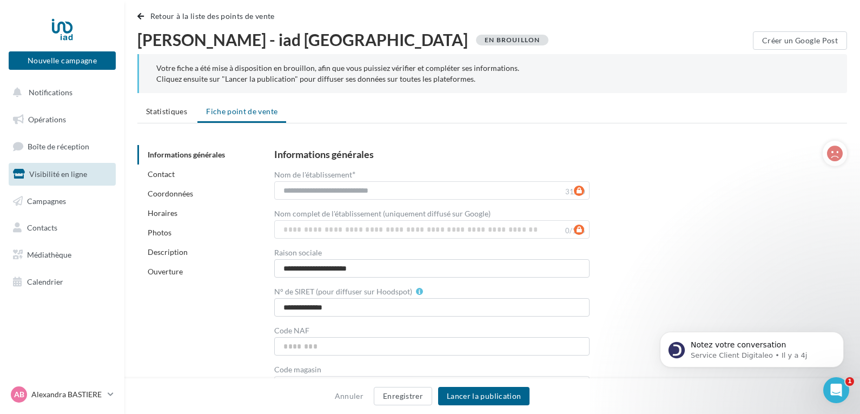
scroll to position [0, 0]
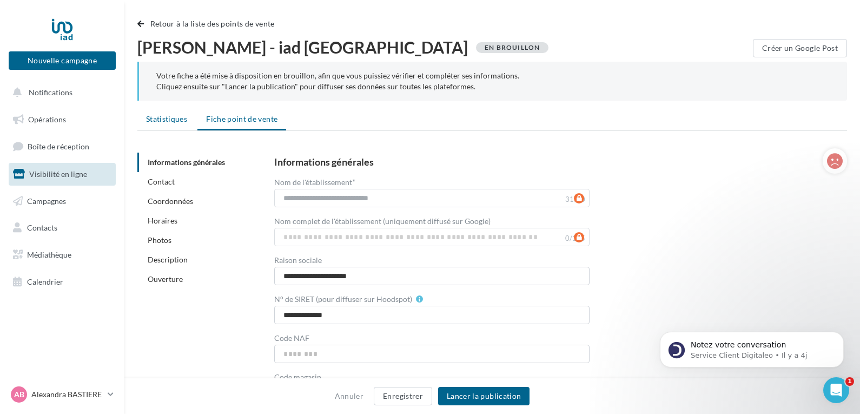
click at [168, 116] on span "Statistiques" at bounding box center [166, 118] width 41 height 9
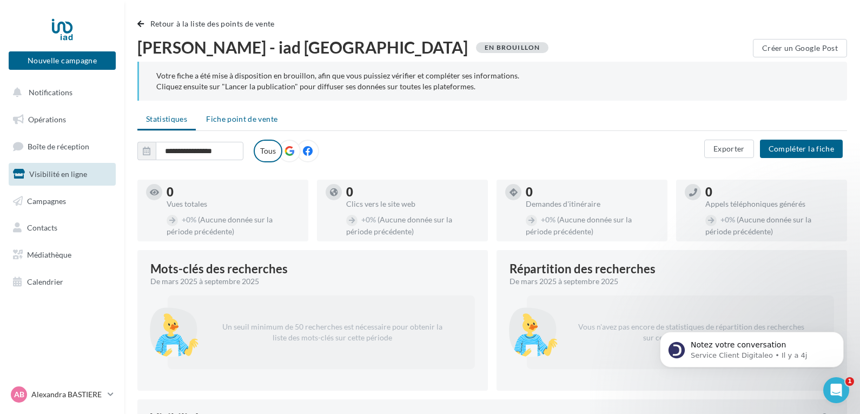
click at [246, 116] on span "Fiche point de vente" at bounding box center [241, 118] width 71 height 9
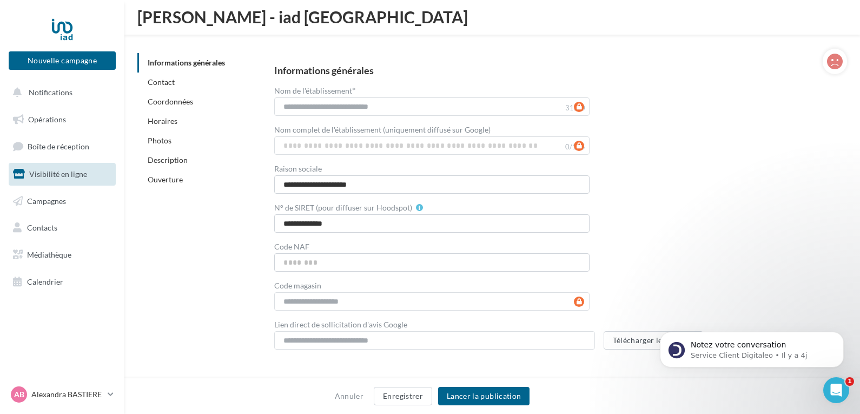
scroll to position [148, 0]
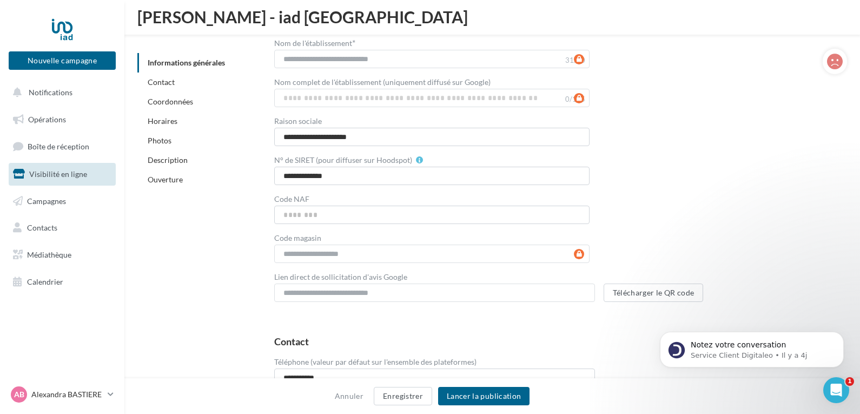
click at [809, 113] on div "**********" at bounding box center [551, 160] width 555 height 284
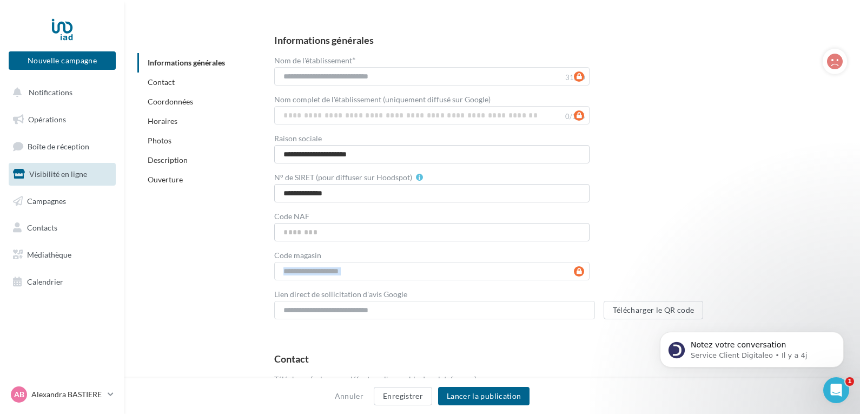
click at [809, 113] on div "**********" at bounding box center [551, 177] width 555 height 284
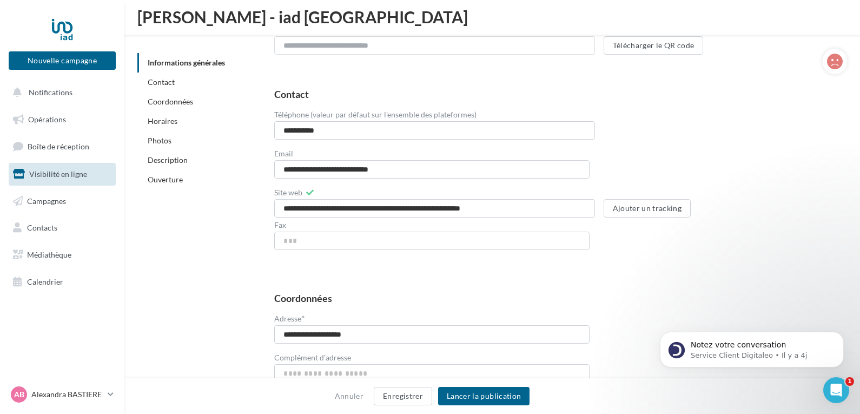
scroll to position [435, 0]
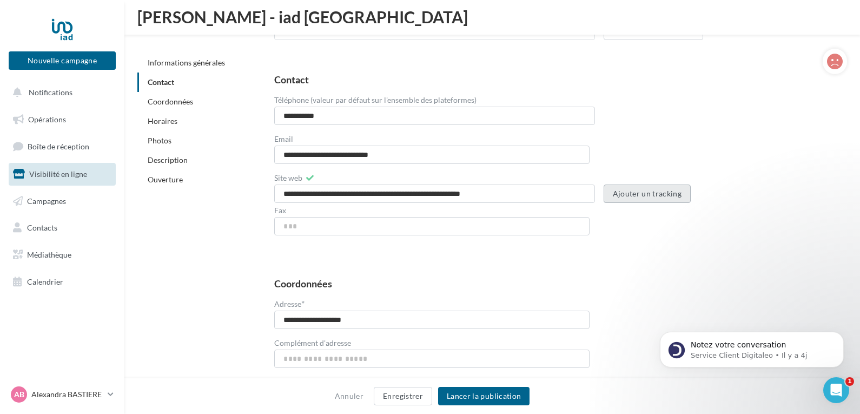
click at [660, 194] on button "Ajouter un tracking" at bounding box center [647, 193] width 88 height 18
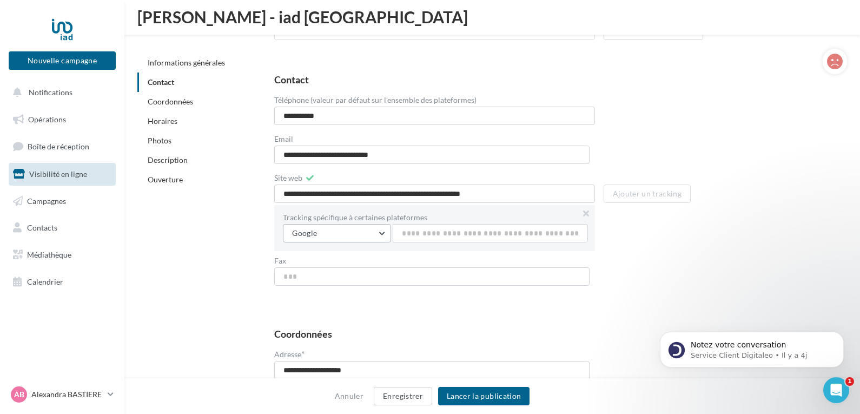
click at [384, 232] on button "Google" at bounding box center [337, 233] width 108 height 18
click at [587, 210] on button at bounding box center [585, 213] width 17 height 17
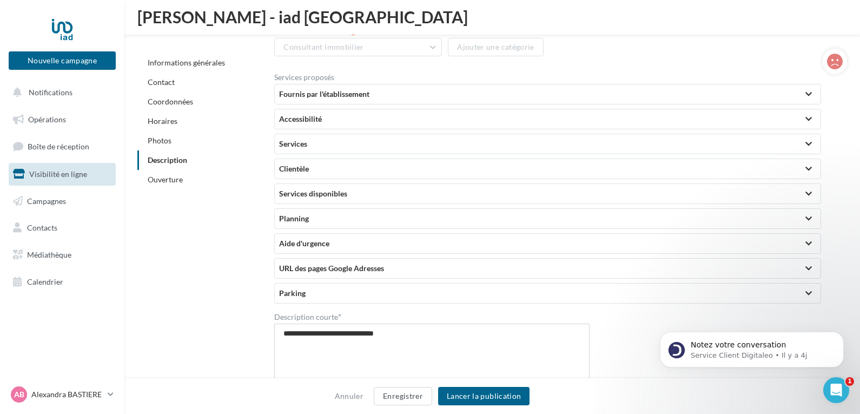
scroll to position [1965, 0]
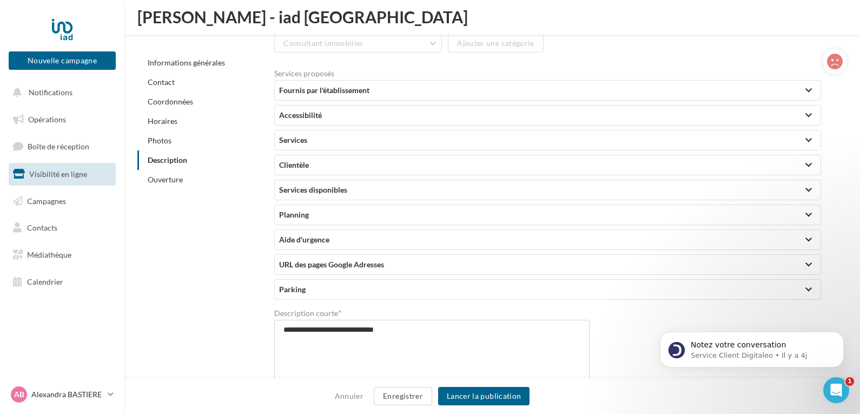
click at [806, 210] on div at bounding box center [808, 214] width 15 height 19
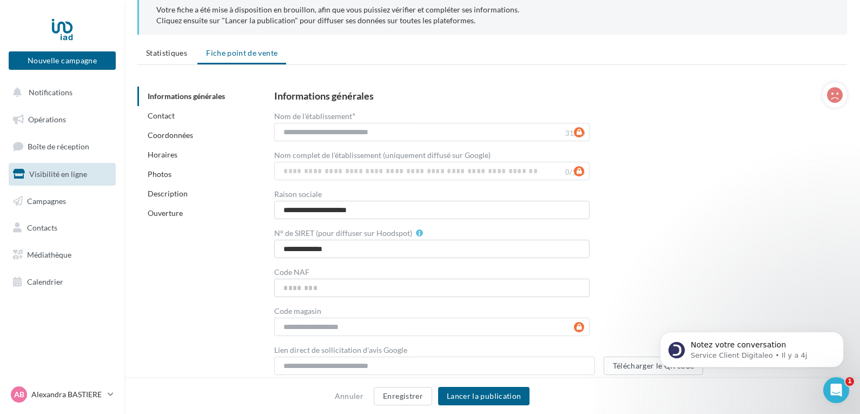
scroll to position [0, 0]
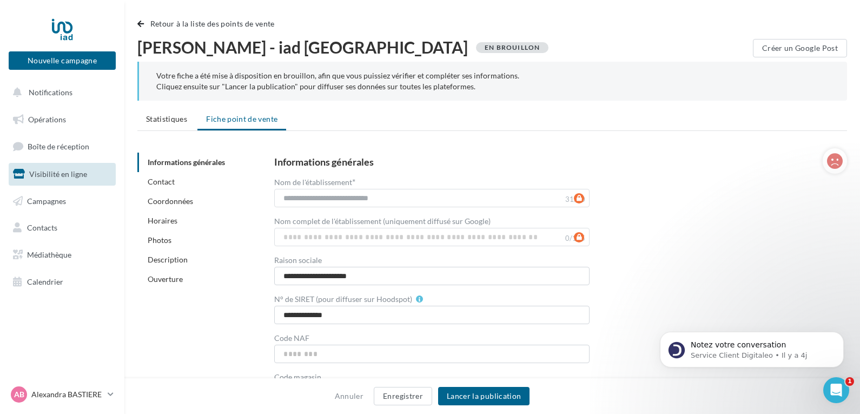
click at [34, 174] on span "Visibilité en ligne" at bounding box center [58, 173] width 58 height 9
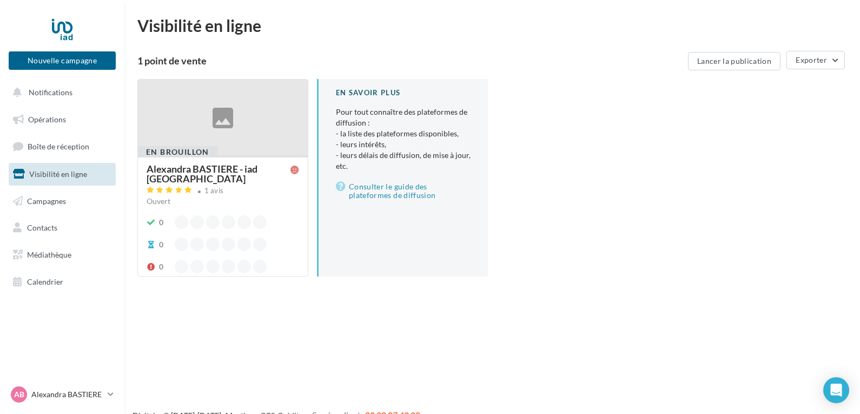
click at [190, 165] on div "[PERSON_NAME] - iad [GEOGRAPHIC_DATA]" at bounding box center [219, 173] width 144 height 19
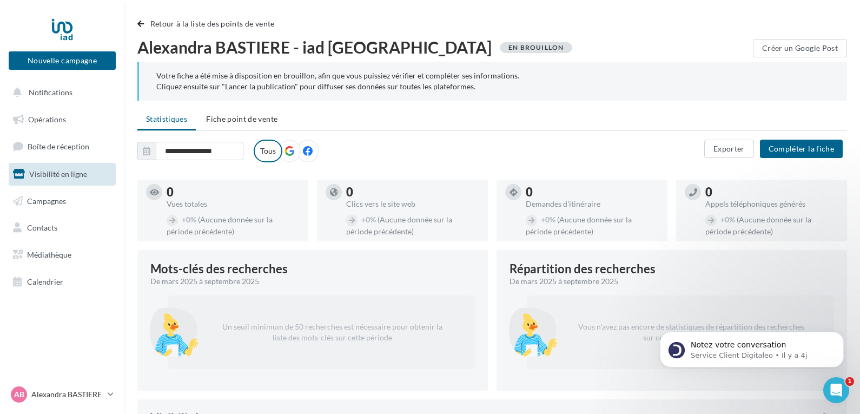
click at [365, 110] on ul "Statistiques Fiche point de vente" at bounding box center [491, 120] width 709 height 22
click at [287, 148] on icon at bounding box center [289, 151] width 10 height 10
click at [308, 149] on icon at bounding box center [308, 151] width 10 height 10
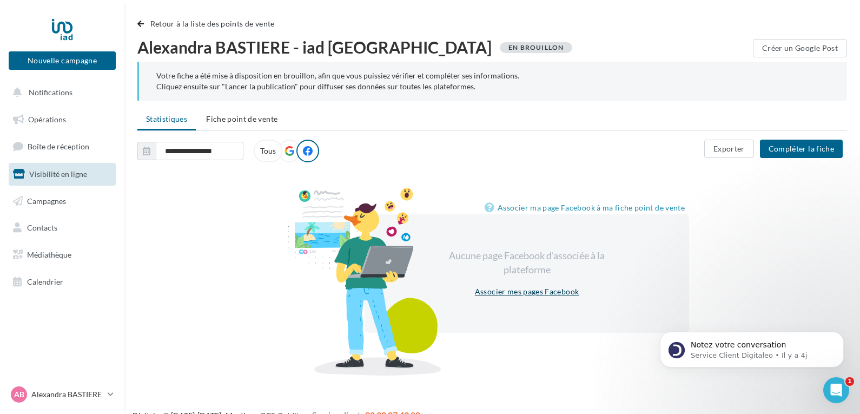
click at [518, 288] on link "Associer mes pages Facebook" at bounding box center [526, 291] width 112 height 13
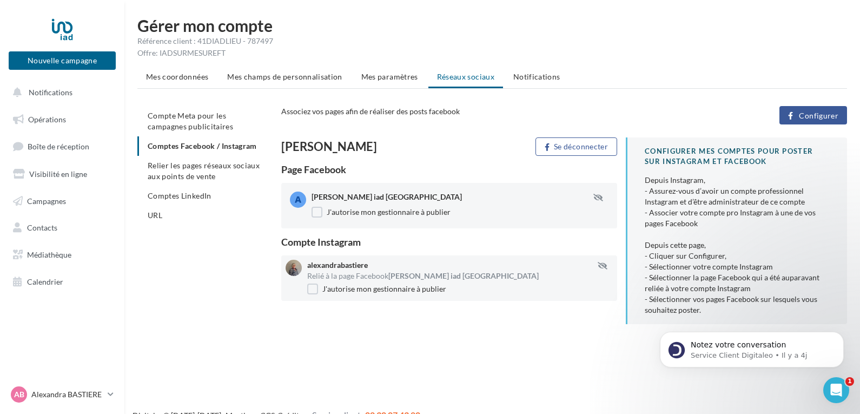
drag, startPoint x: 495, startPoint y: 218, endPoint x: 506, endPoint y: 219, distance: 10.8
click at [506, 219] on div "[PERSON_NAME] iad France J'autorise mon gestionnaire à publier" at bounding box center [463, 205] width 305 height 28
click at [514, 209] on div "J'autorise mon gestionnaire à publier" at bounding box center [459, 212] width 297 height 11
click at [505, 221] on div "Alexandra Bastiere iad France J'autorise mon gestionnaire à publier" at bounding box center [449, 205] width 336 height 45
click at [799, 117] on button "Configurer" at bounding box center [813, 115] width 68 height 18
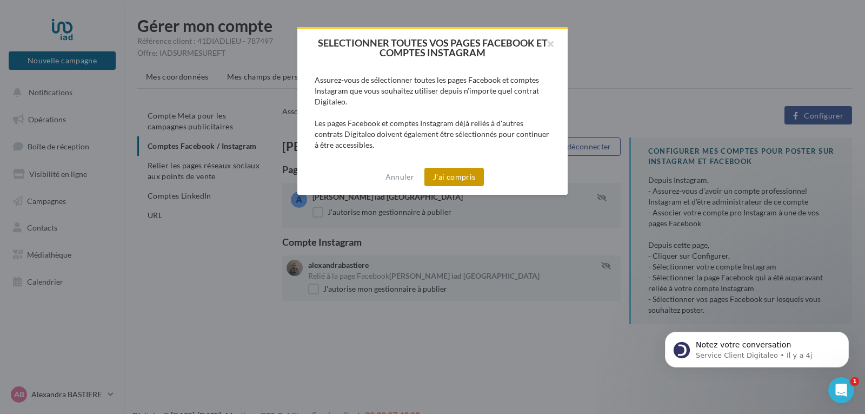
click at [457, 180] on button "J'ai compris" at bounding box center [453, 177] width 59 height 18
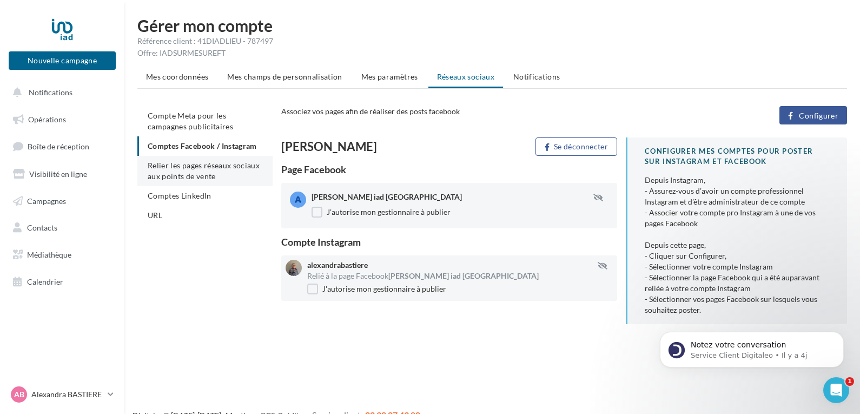
click at [214, 168] on span "Relier les pages réseaux sociaux aux points de vente" at bounding box center [204, 171] width 112 height 20
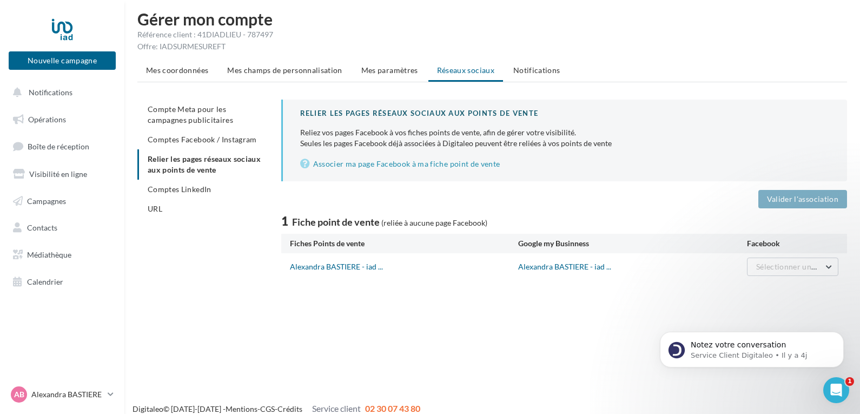
scroll to position [17, 0]
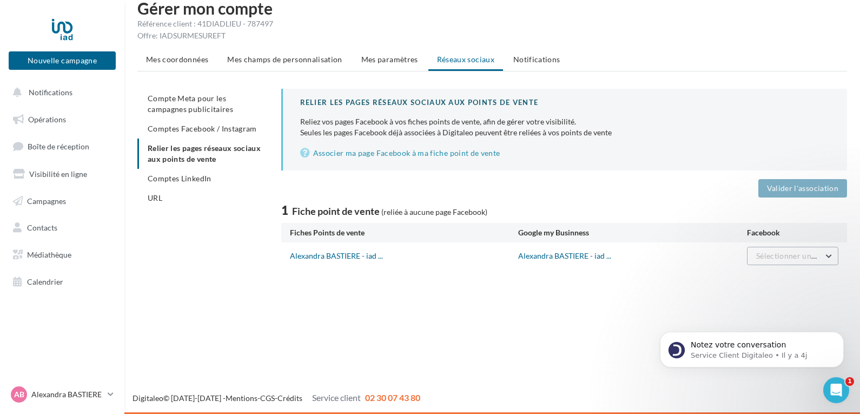
click at [827, 257] on button "Sélectionner une page" at bounding box center [792, 256] width 91 height 18
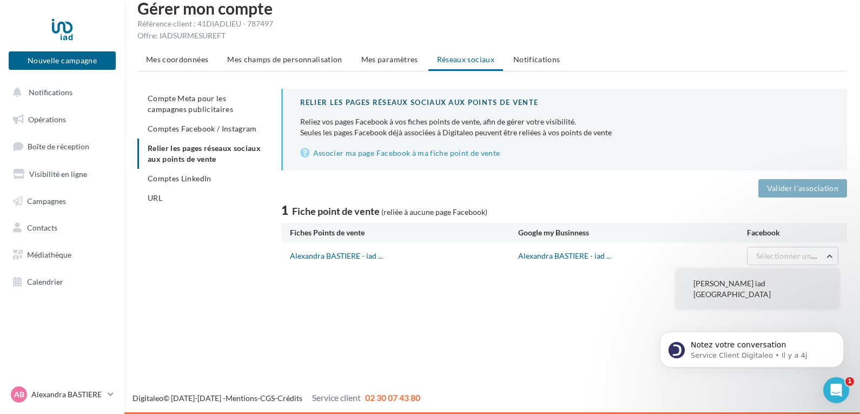
click at [768, 280] on span "[PERSON_NAME] iad [GEOGRAPHIC_DATA]" at bounding box center [731, 288] width 77 height 20
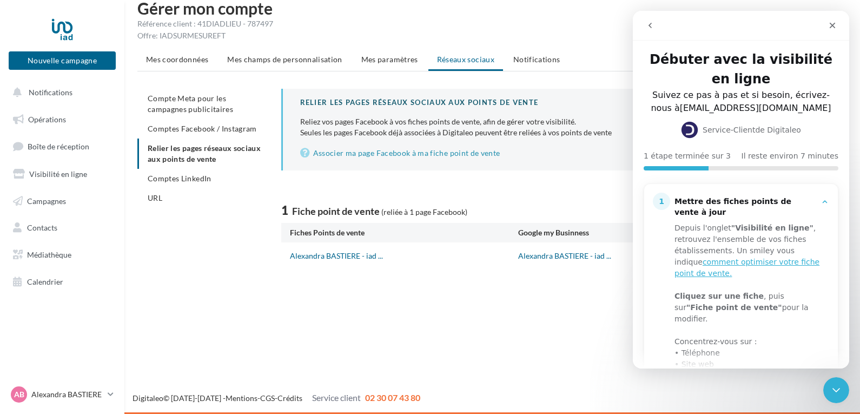
scroll to position [1, 0]
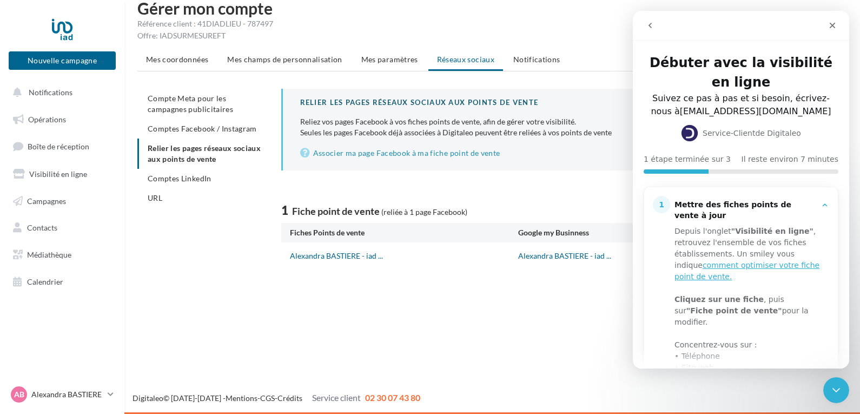
drag, startPoint x: 841, startPoint y: 201, endPoint x: 843, endPoint y: 210, distance: 9.9
click at [843, 210] on section "1 Mettre des fiches points de vente à jour Depuis l'onglet "Visibilité en ligne…" at bounding box center [741, 394] width 216 height 441
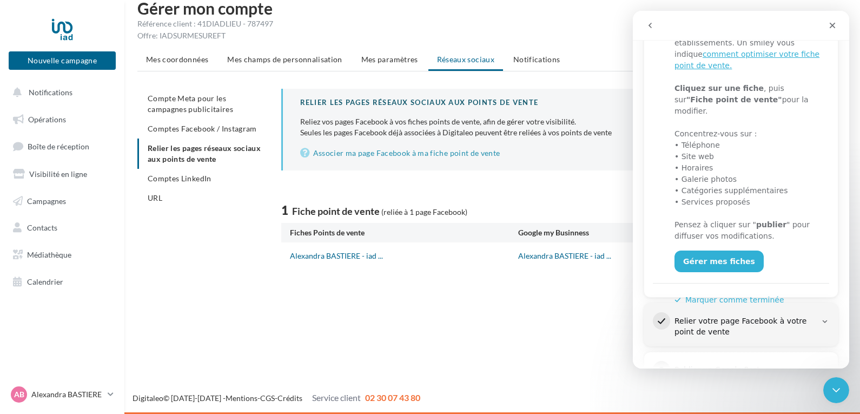
scroll to position [214, 0]
click at [723, 248] on link "Gérer mes fiches" at bounding box center [718, 259] width 89 height 22
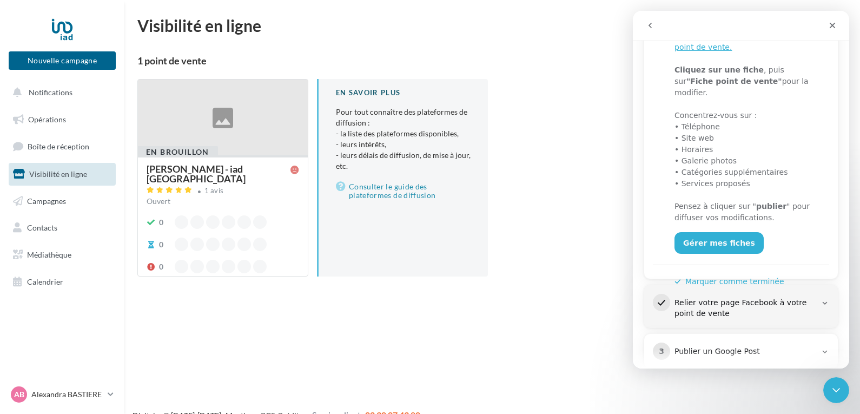
scroll to position [247, 0]
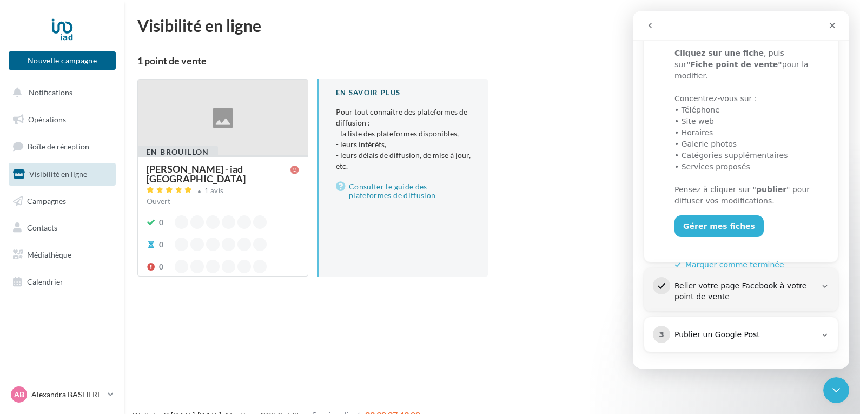
click at [762, 285] on div "Relier votre page Facebook à votre point de vente" at bounding box center [745, 292] width 142 height 22
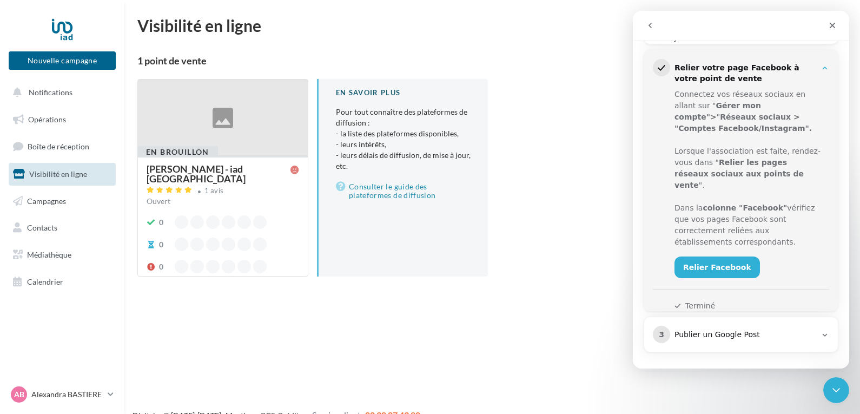
scroll to position [178, 0]
click at [111, 390] on icon at bounding box center [111, 393] width 6 height 9
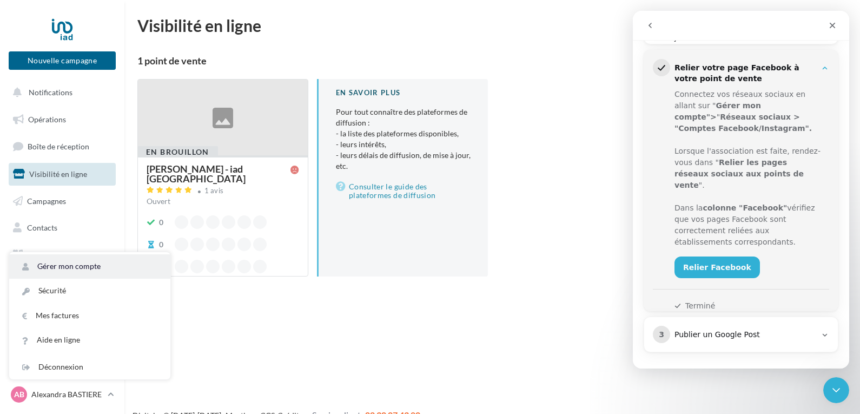
click at [128, 265] on link "Gérer mon compte" at bounding box center [89, 266] width 161 height 24
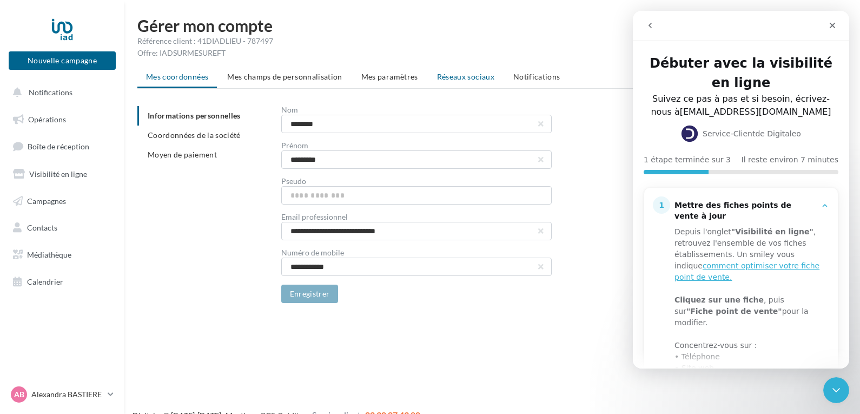
click at [465, 78] on span "Réseaux sociaux" at bounding box center [465, 76] width 57 height 9
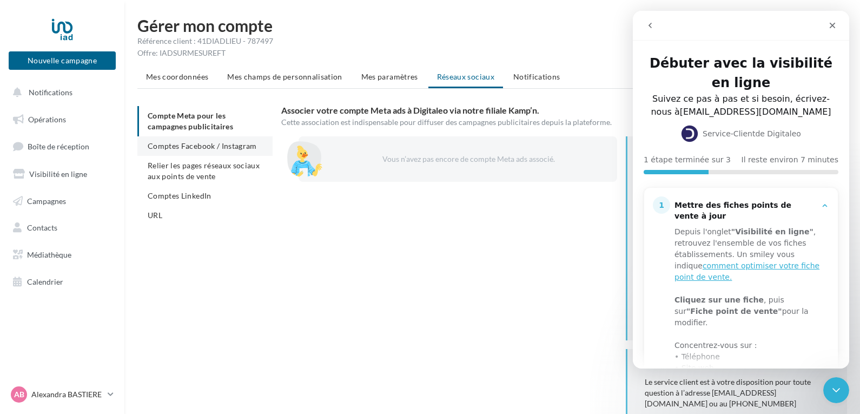
click at [222, 145] on span "Comptes Facebook / Instagram" at bounding box center [202, 145] width 109 height 9
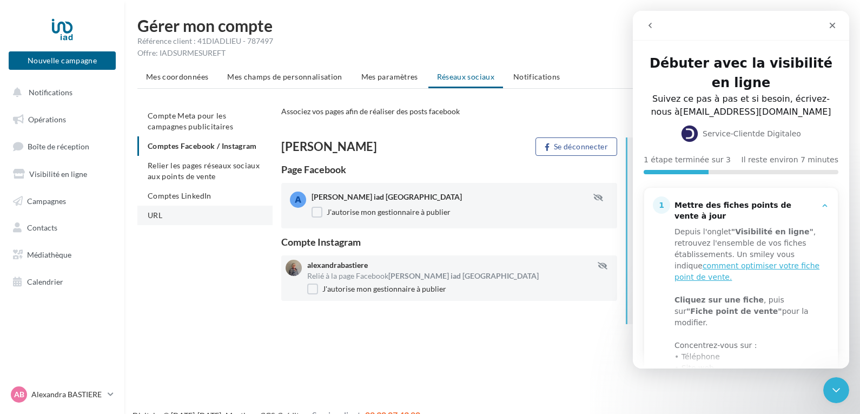
click at [176, 208] on li "URL" at bounding box center [204, 214] width 135 height 19
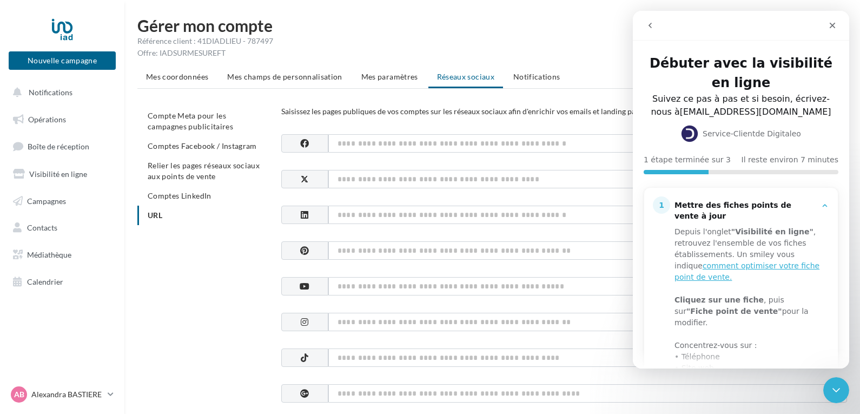
click at [649, 24] on icon "go back" at bounding box center [650, 25] width 9 height 9
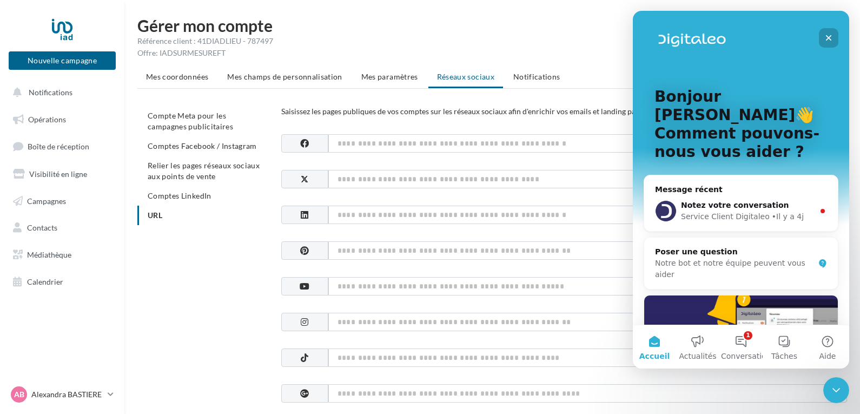
click at [823, 39] on div "Fermer" at bounding box center [828, 37] width 19 height 19
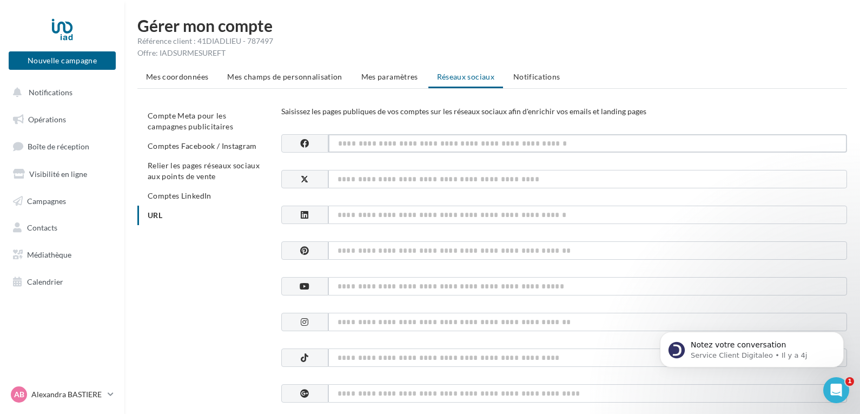
click at [677, 147] on input at bounding box center [587, 143] width 519 height 18
paste input "**********"
type input "**********"
click at [535, 216] on input at bounding box center [587, 214] width 519 height 18
paste input "**********"
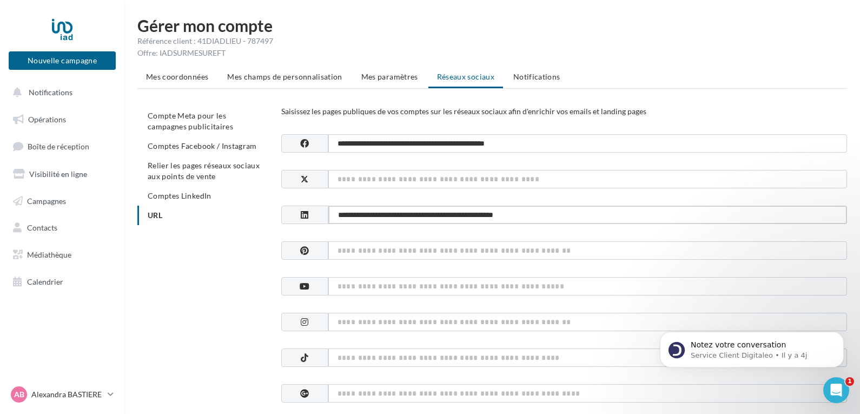
type input "**********"
click at [463, 322] on input at bounding box center [587, 322] width 519 height 18
drag, startPoint x: 365, startPoint y: 316, endPoint x: 354, endPoint y: 309, distance: 13.2
drag, startPoint x: 354, startPoint y: 309, endPoint x: 339, endPoint y: 328, distance: 24.7
click at [339, 328] on input at bounding box center [587, 322] width 519 height 18
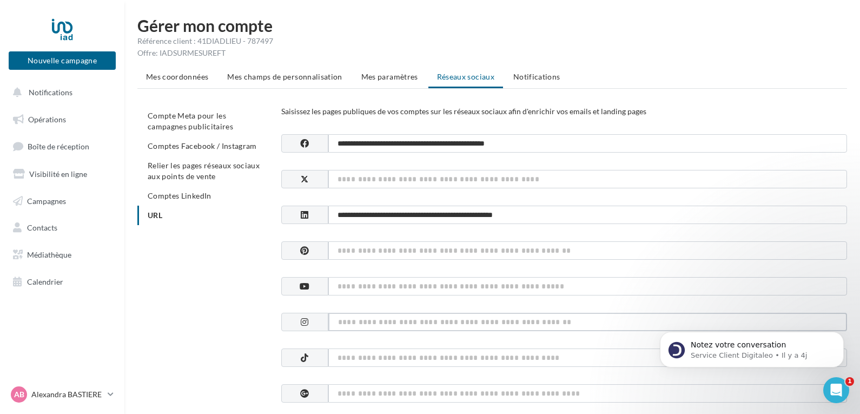
paste input "**********"
type input "**********"
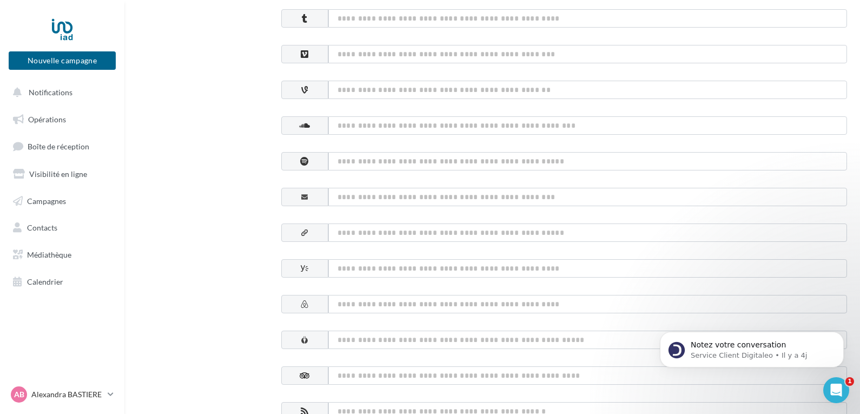
scroll to position [570, 0]
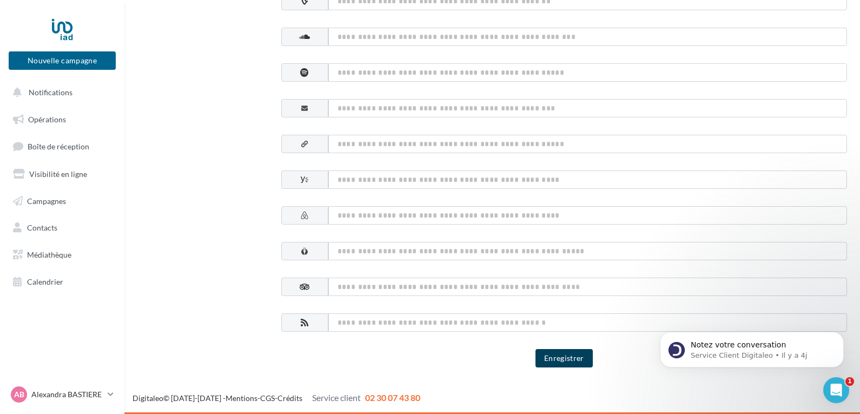
click at [558, 356] on button "Enregistrer" at bounding box center [563, 358] width 57 height 18
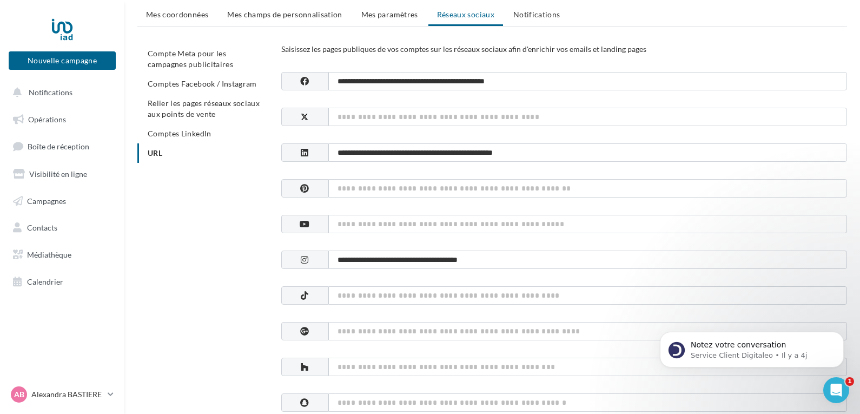
scroll to position [0, 0]
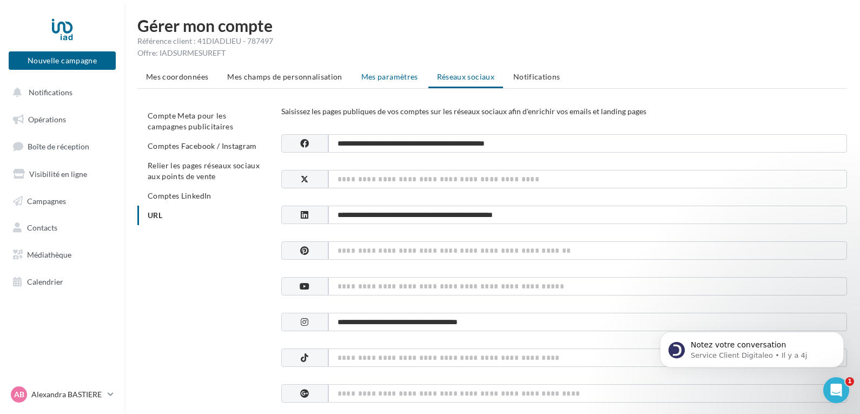
click at [389, 76] on span "Mes paramètres" at bounding box center [389, 76] width 57 height 9
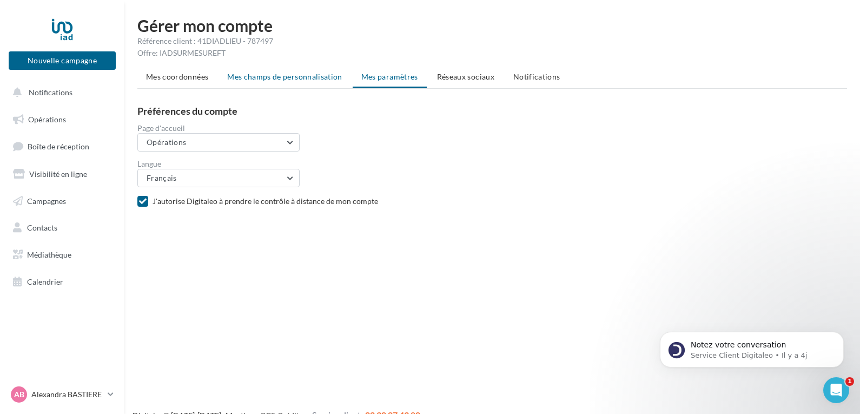
click at [247, 76] on span "Mes champs de personnalisation" at bounding box center [284, 76] width 115 height 9
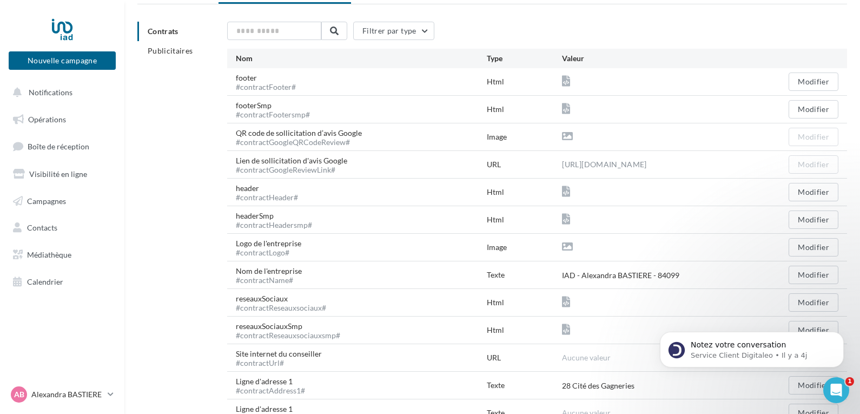
scroll to position [91, 0]
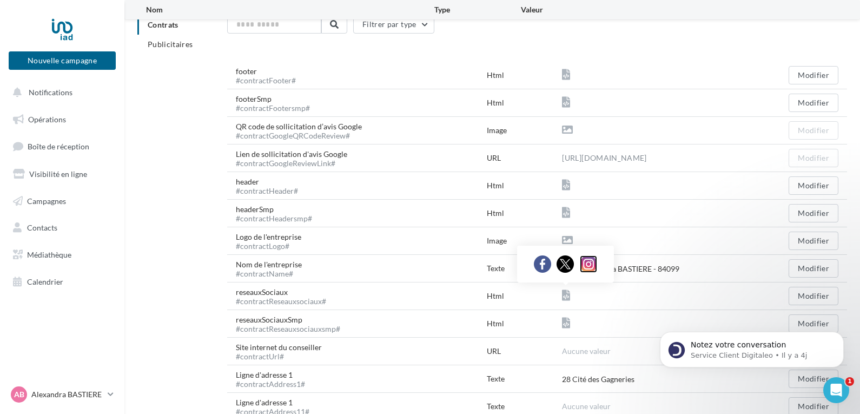
click at [585, 263] on img at bounding box center [588, 263] width 17 height 17
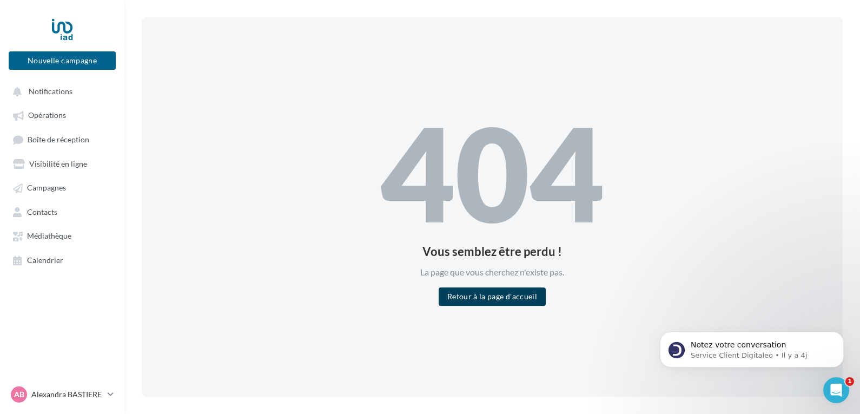
click at [488, 296] on button "Retour à la page d'accueil" at bounding box center [491, 296] width 107 height 18
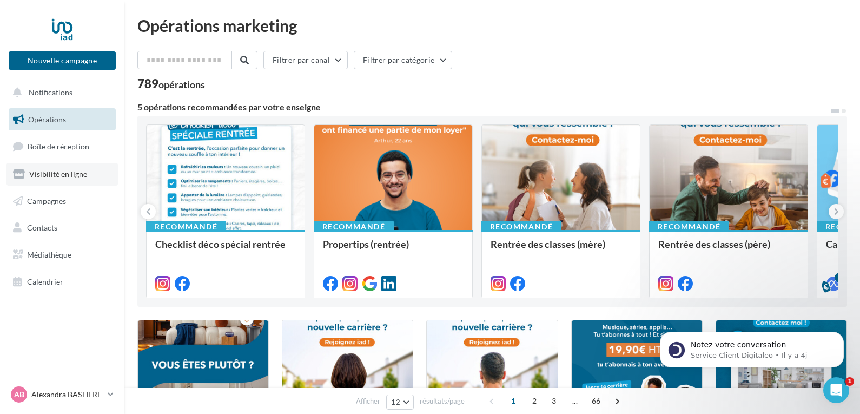
click at [57, 174] on span "Visibilité en ligne" at bounding box center [58, 173] width 58 height 9
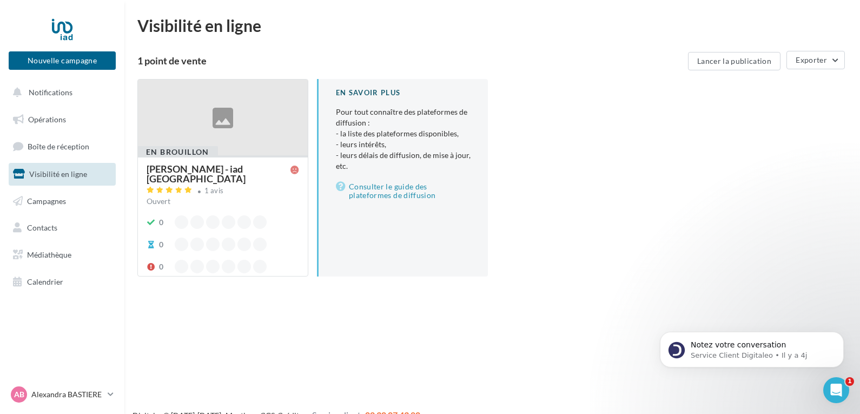
click at [208, 159] on div "En brouillon [PERSON_NAME] - iad [GEOGRAPHIC_DATA] 1 avis Ouvert 0 0 0" at bounding box center [223, 214] width 170 height 119
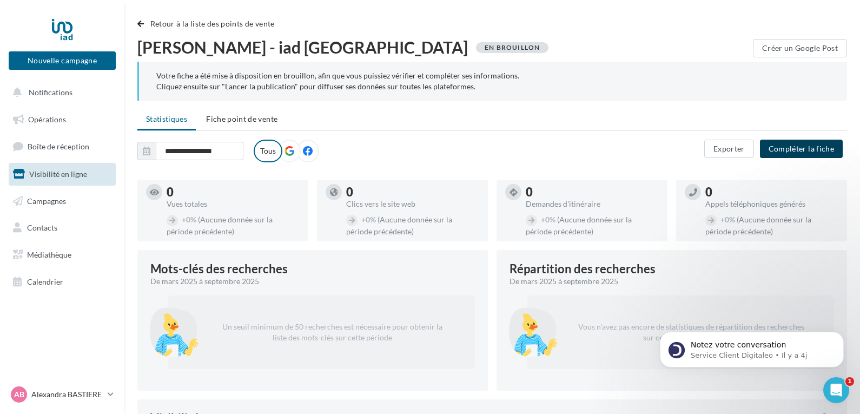
click at [796, 144] on button "Compléter la fiche" at bounding box center [801, 148] width 83 height 18
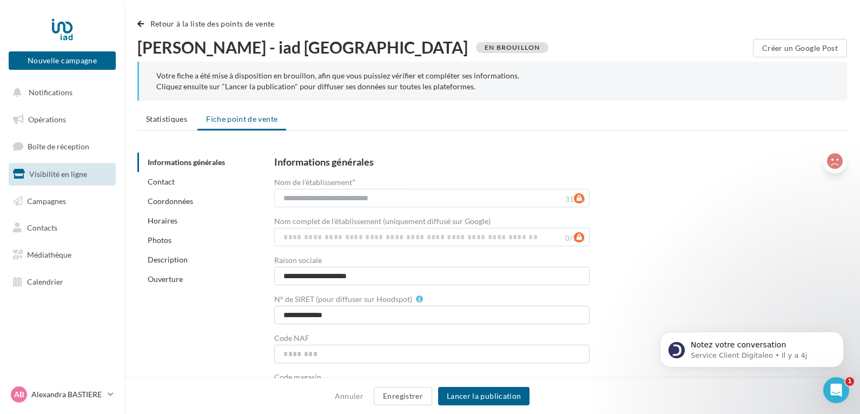
click at [834, 157] on icon at bounding box center [835, 161] width 16 height 16
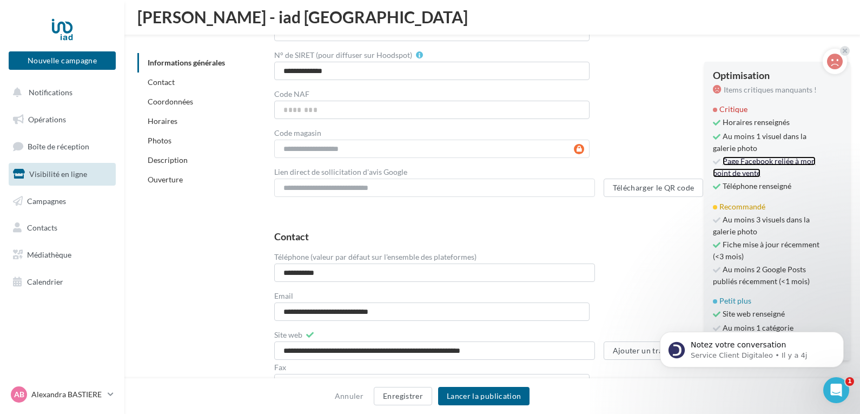
click at [751, 162] on link "Page Facebook reliée à mon point de vente" at bounding box center [764, 166] width 103 height 21
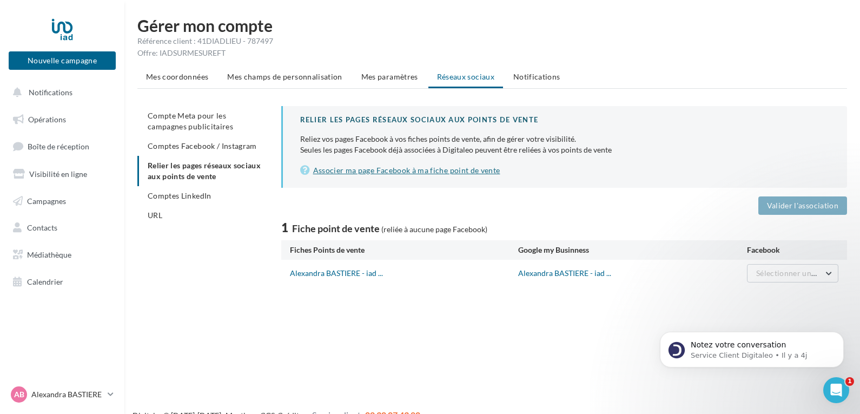
click at [440, 172] on link "Associer ma page Facebook à ma fiche point de vente" at bounding box center [564, 170] width 529 height 13
click at [395, 169] on link "Associer ma page Facebook à ma fiche point de vente" at bounding box center [564, 170] width 529 height 13
click at [185, 118] on span "Compte Meta pour les campagnes publicitaires" at bounding box center [190, 121] width 85 height 20
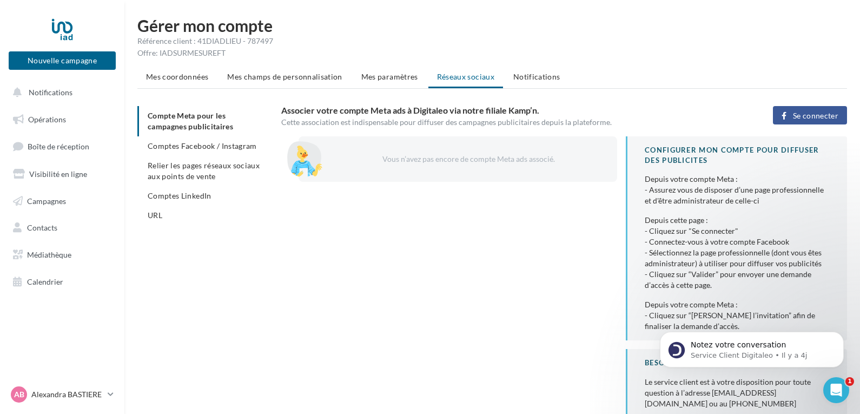
click at [818, 115] on span "Se connecter" at bounding box center [815, 115] width 45 height 9
click at [800, 110] on button "Se connecter" at bounding box center [810, 115] width 74 height 18
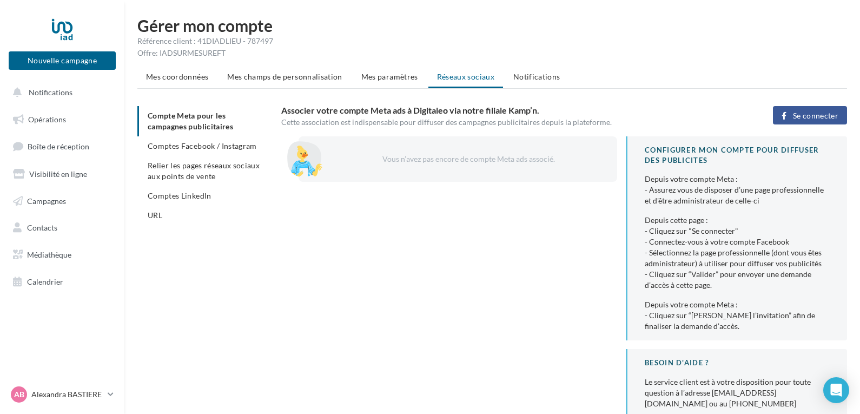
click at [458, 77] on ul "Mes coordonnées Mes champs de personnalisation Mes paramètres Réseaux sociaux N…" at bounding box center [491, 78] width 709 height 22
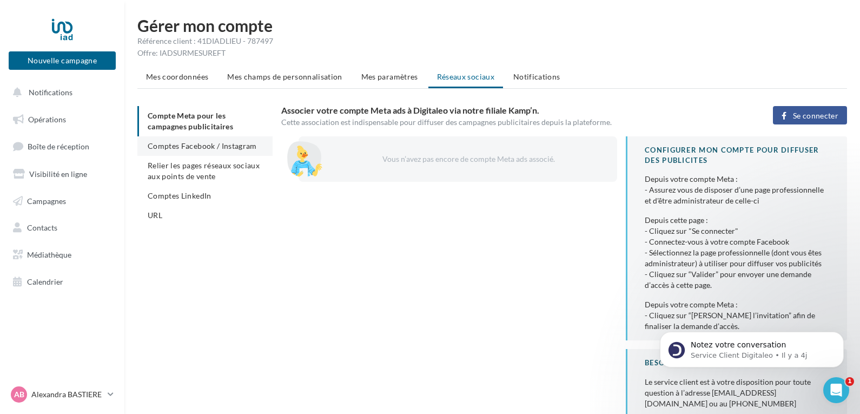
click at [210, 143] on span "Comptes Facebook / Instagram" at bounding box center [202, 145] width 109 height 9
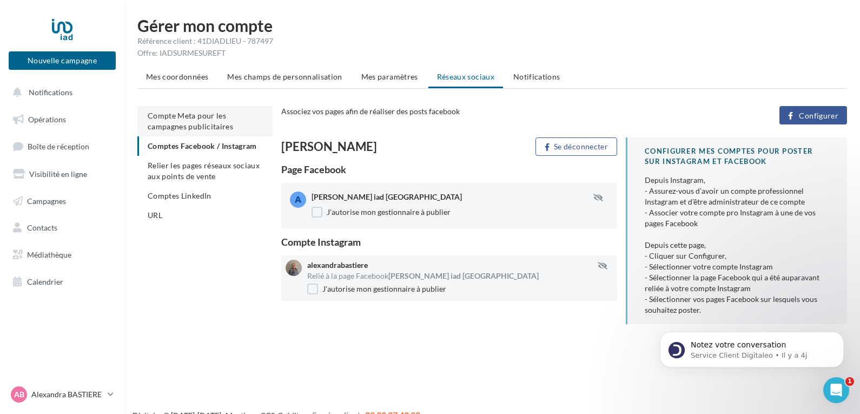
click at [201, 122] on span "Compte Meta pour les campagnes publicitaires" at bounding box center [190, 121] width 85 height 20
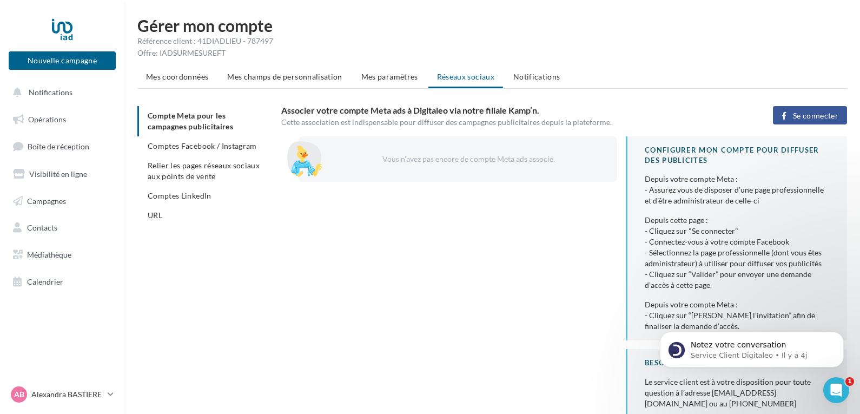
click at [810, 110] on button "Se connecter" at bounding box center [810, 115] width 74 height 18
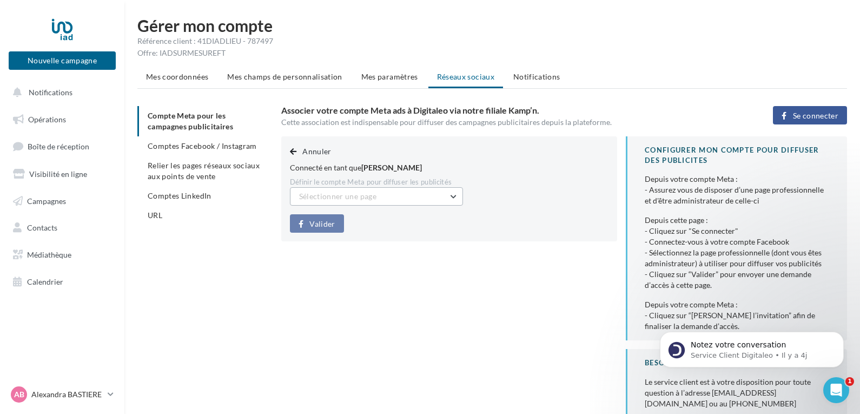
click at [453, 197] on button "Sélectionner une page" at bounding box center [376, 196] width 173 height 18
click at [395, 224] on span "[PERSON_NAME] iad [GEOGRAPHIC_DATA] (Admin)" at bounding box center [360, 229] width 106 height 20
click at [319, 220] on span "Valider" at bounding box center [321, 224] width 25 height 9
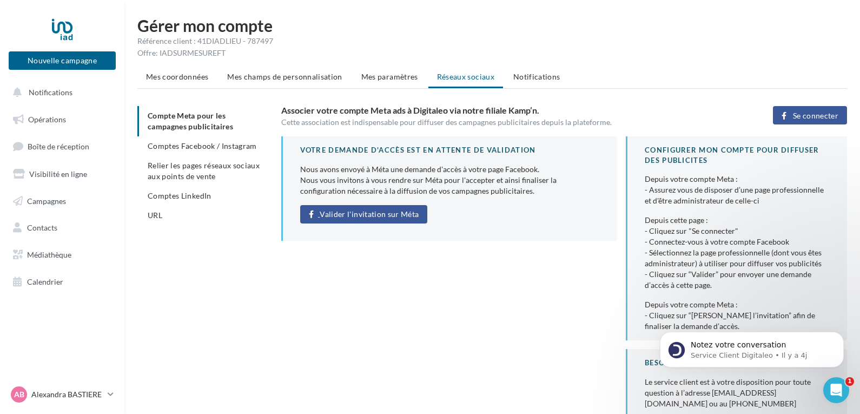
click at [353, 212] on span "Valider l'invitation sur Méta" at bounding box center [369, 214] width 99 height 9
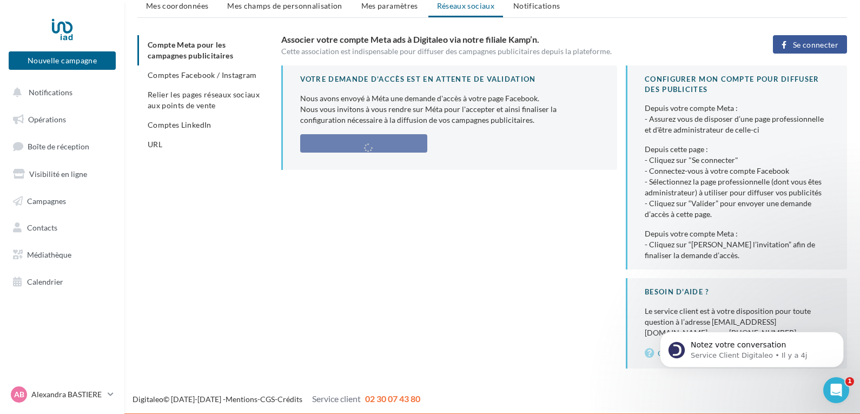
scroll to position [72, 0]
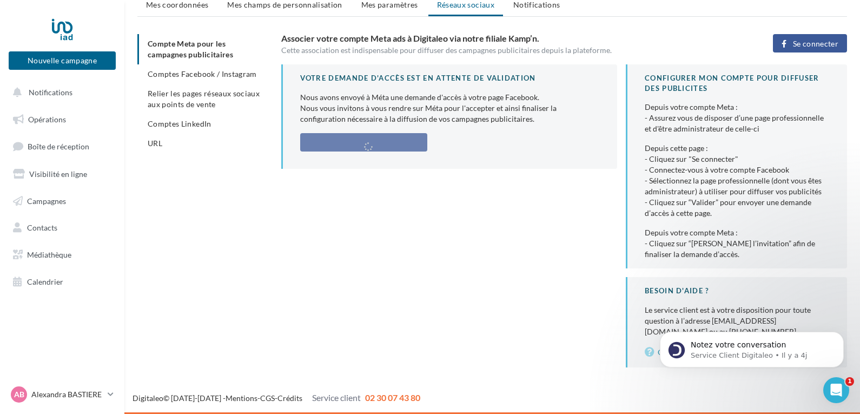
click at [380, 256] on div "Votre demande d'accès est en attente de validation Nous avons envoyé à Méta une…" at bounding box center [568, 215] width 574 height 303
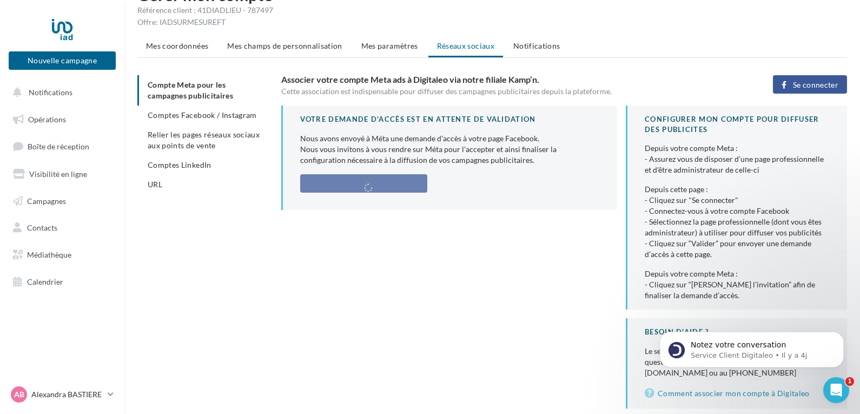
scroll to position [41, 0]
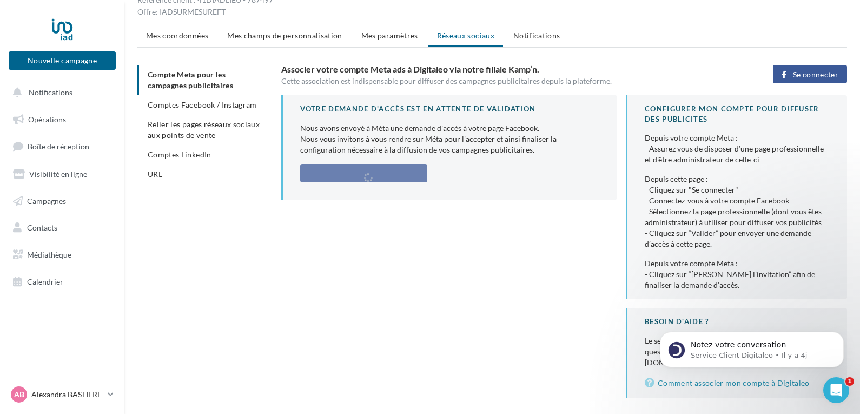
click at [800, 71] on span "Se connecter" at bounding box center [815, 74] width 45 height 9
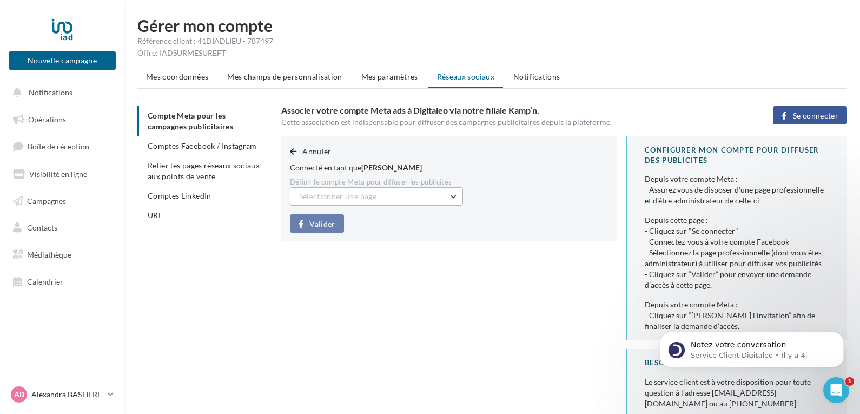
click at [453, 196] on button "Sélectionner une page" at bounding box center [376, 196] width 173 height 18
click at [403, 222] on span "Alexandra Bastiere iad France (Admin)" at bounding box center [360, 229] width 106 height 20
click at [327, 220] on span "Valider" at bounding box center [321, 224] width 25 height 9
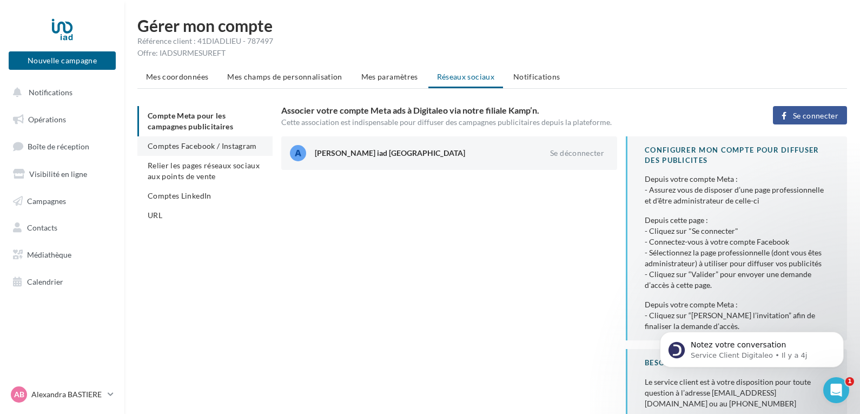
click at [226, 143] on span "Comptes Facebook / Instagram" at bounding box center [202, 145] width 109 height 9
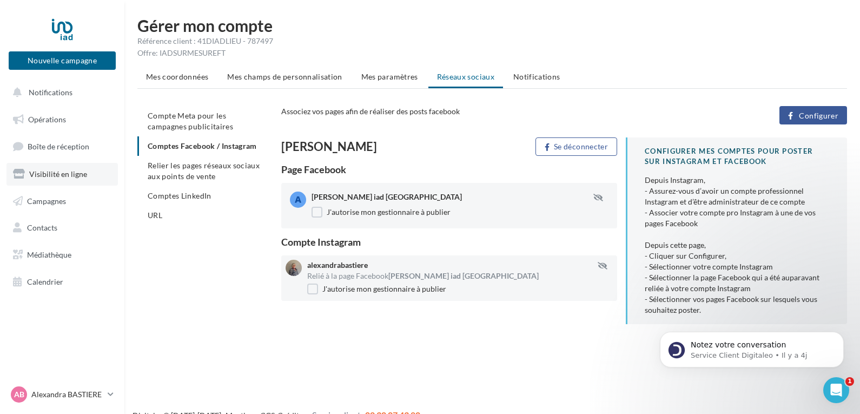
click at [72, 176] on span "Visibilité en ligne" at bounding box center [58, 173] width 58 height 9
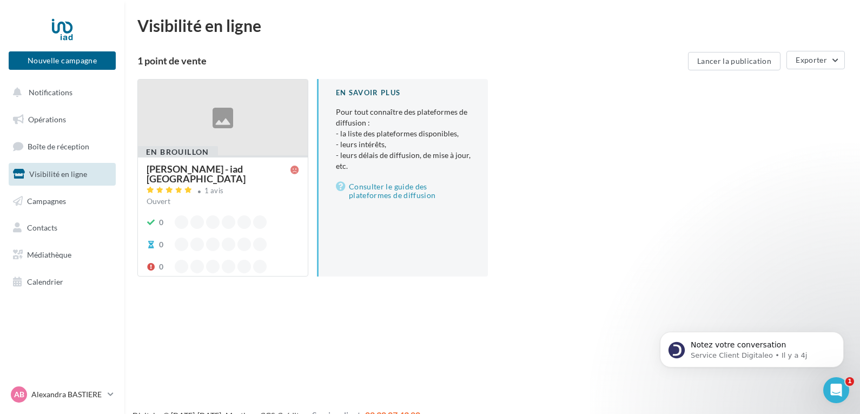
click at [238, 165] on div "Alexandra BASTIERE - iad France" at bounding box center [219, 173] width 144 height 19
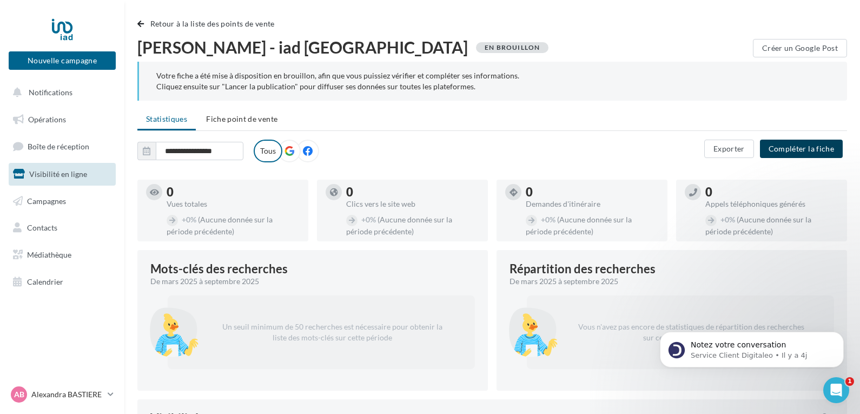
click at [805, 148] on button "Compléter la fiche" at bounding box center [801, 148] width 83 height 18
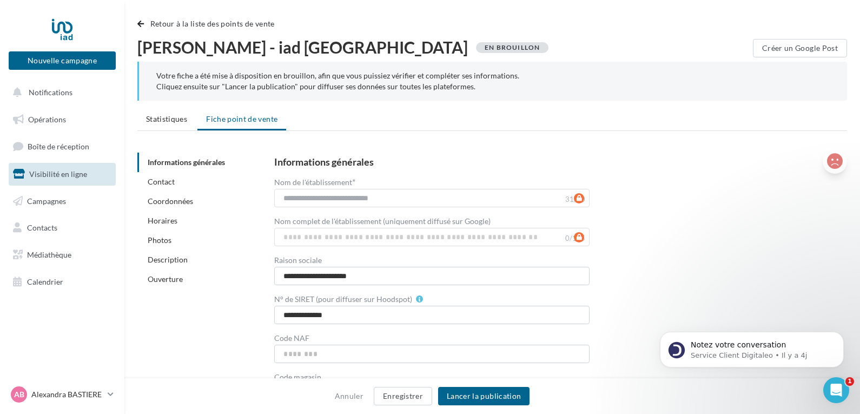
click at [835, 157] on icon at bounding box center [835, 161] width 16 height 16
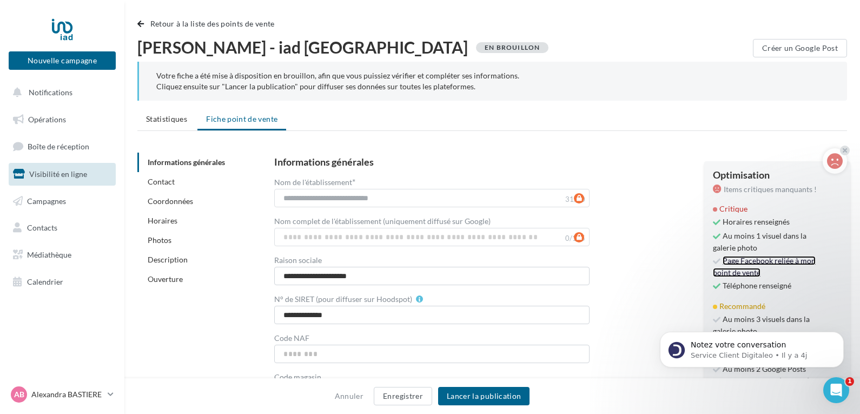
click at [744, 261] on link "Page Facebook reliée à mon point de vente" at bounding box center [764, 266] width 103 height 21
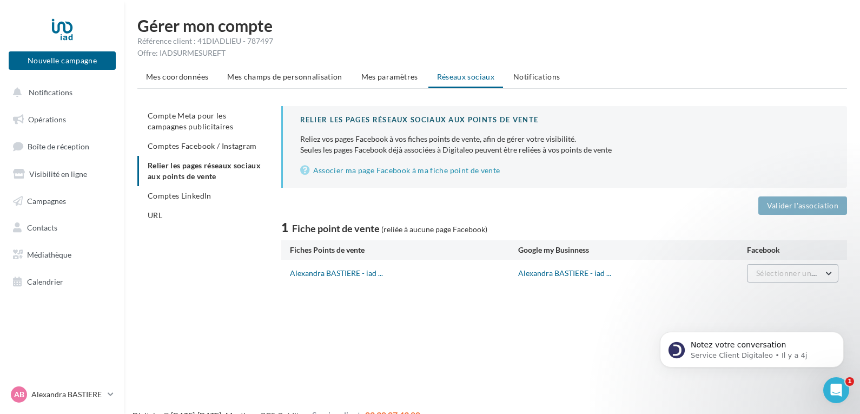
click at [830, 271] on button "Sélectionner une page" at bounding box center [792, 273] width 91 height 18
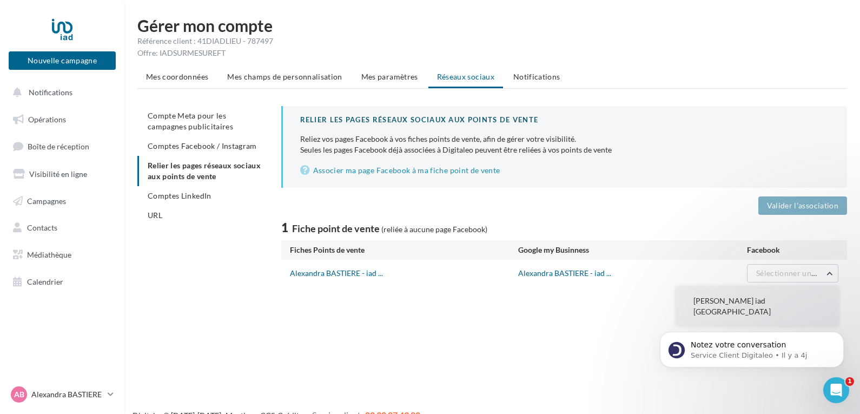
click at [766, 301] on span "[PERSON_NAME] iad [GEOGRAPHIC_DATA]" at bounding box center [731, 306] width 77 height 20
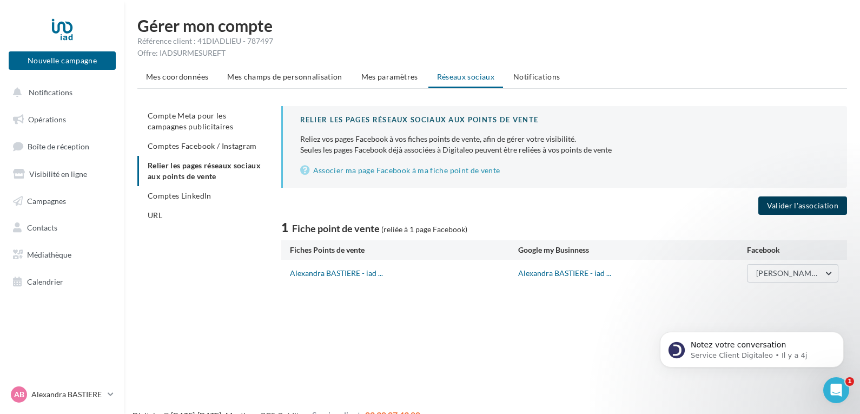
click at [802, 204] on button "Valider l'association" at bounding box center [802, 205] width 89 height 18
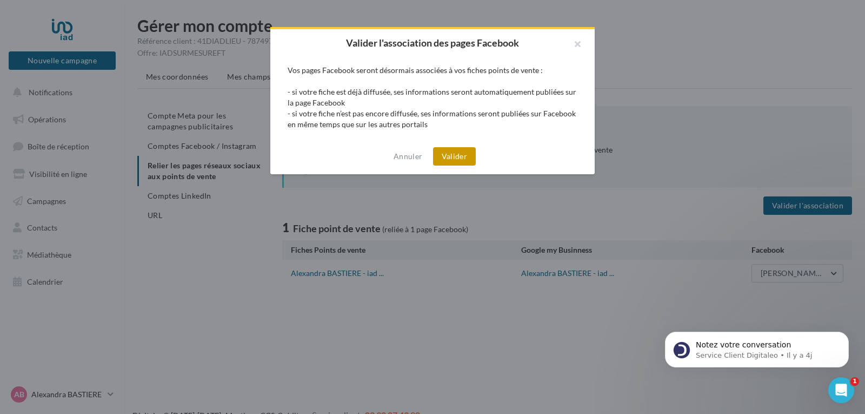
click at [461, 155] on button "Valider" at bounding box center [454, 156] width 43 height 18
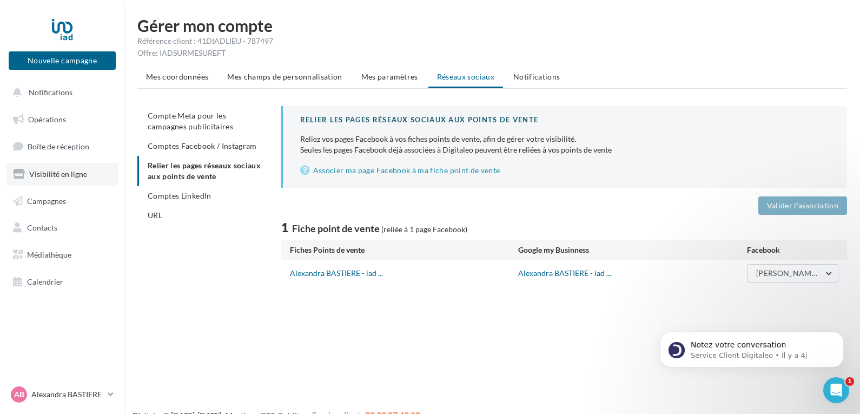
click at [61, 175] on span "Visibilité en ligne" at bounding box center [58, 173] width 58 height 9
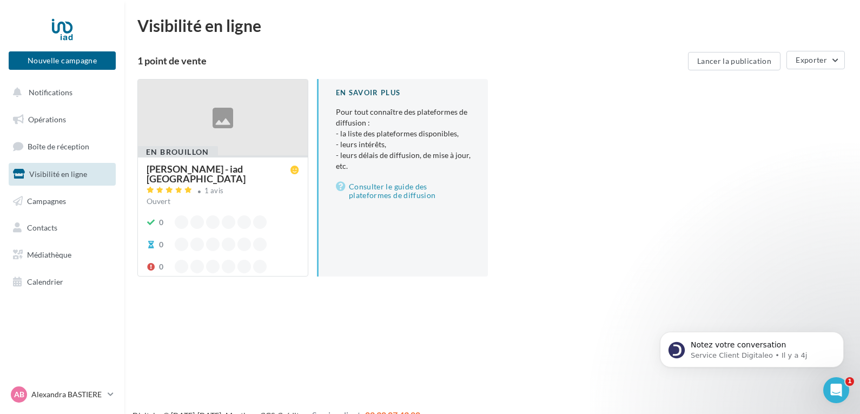
click at [232, 167] on div "[PERSON_NAME] - iad [GEOGRAPHIC_DATA]" at bounding box center [219, 173] width 144 height 19
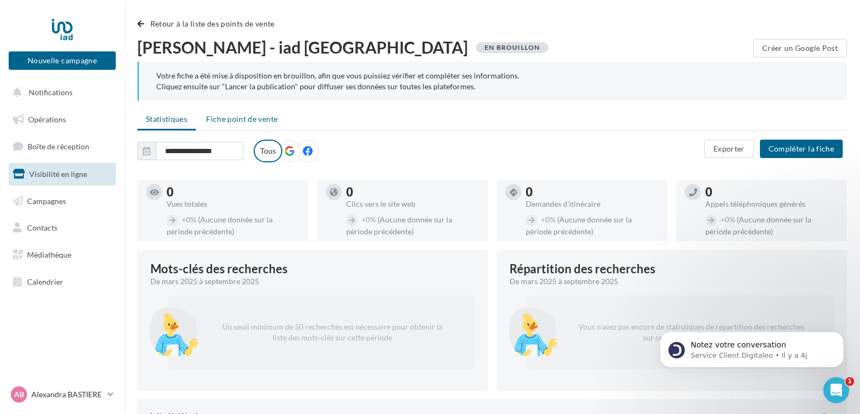
click at [243, 116] on span "Fiche point de vente" at bounding box center [241, 118] width 71 height 9
